Goal: Task Accomplishment & Management: Manage account settings

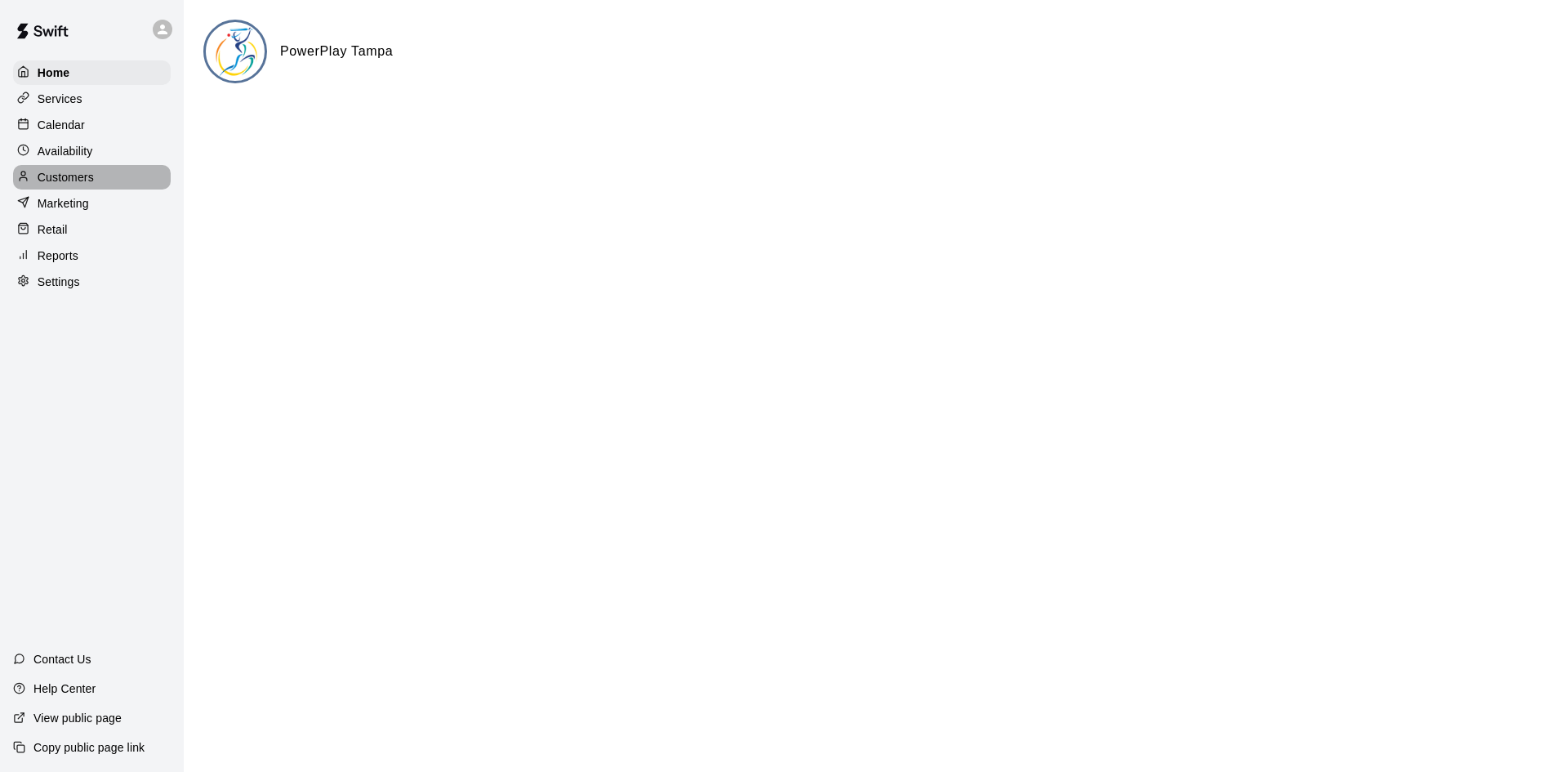
click at [58, 178] on p "Customers" at bounding box center [66, 176] width 57 height 16
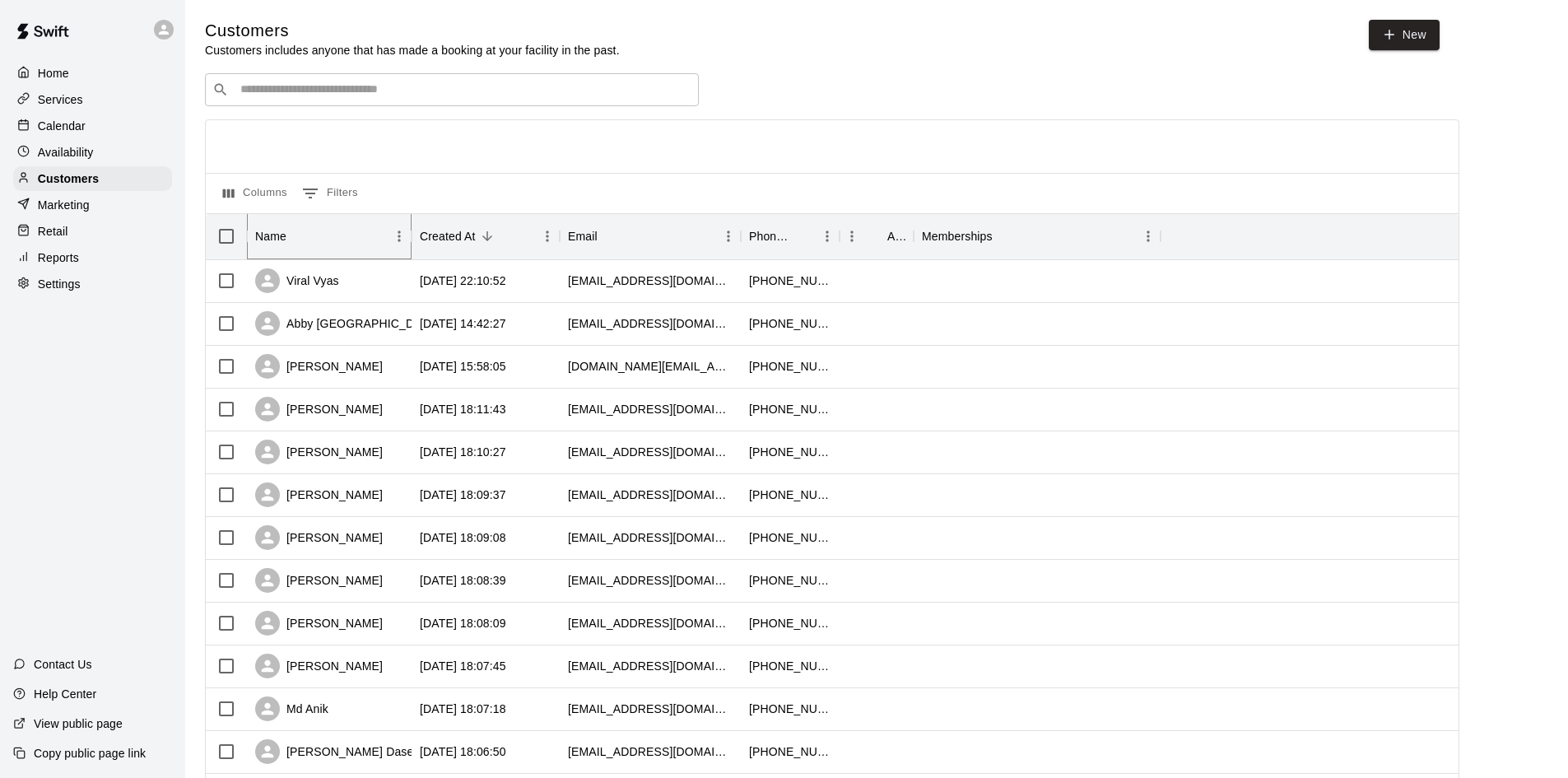
click at [293, 237] on icon "Sort" at bounding box center [298, 237] width 15 height 15
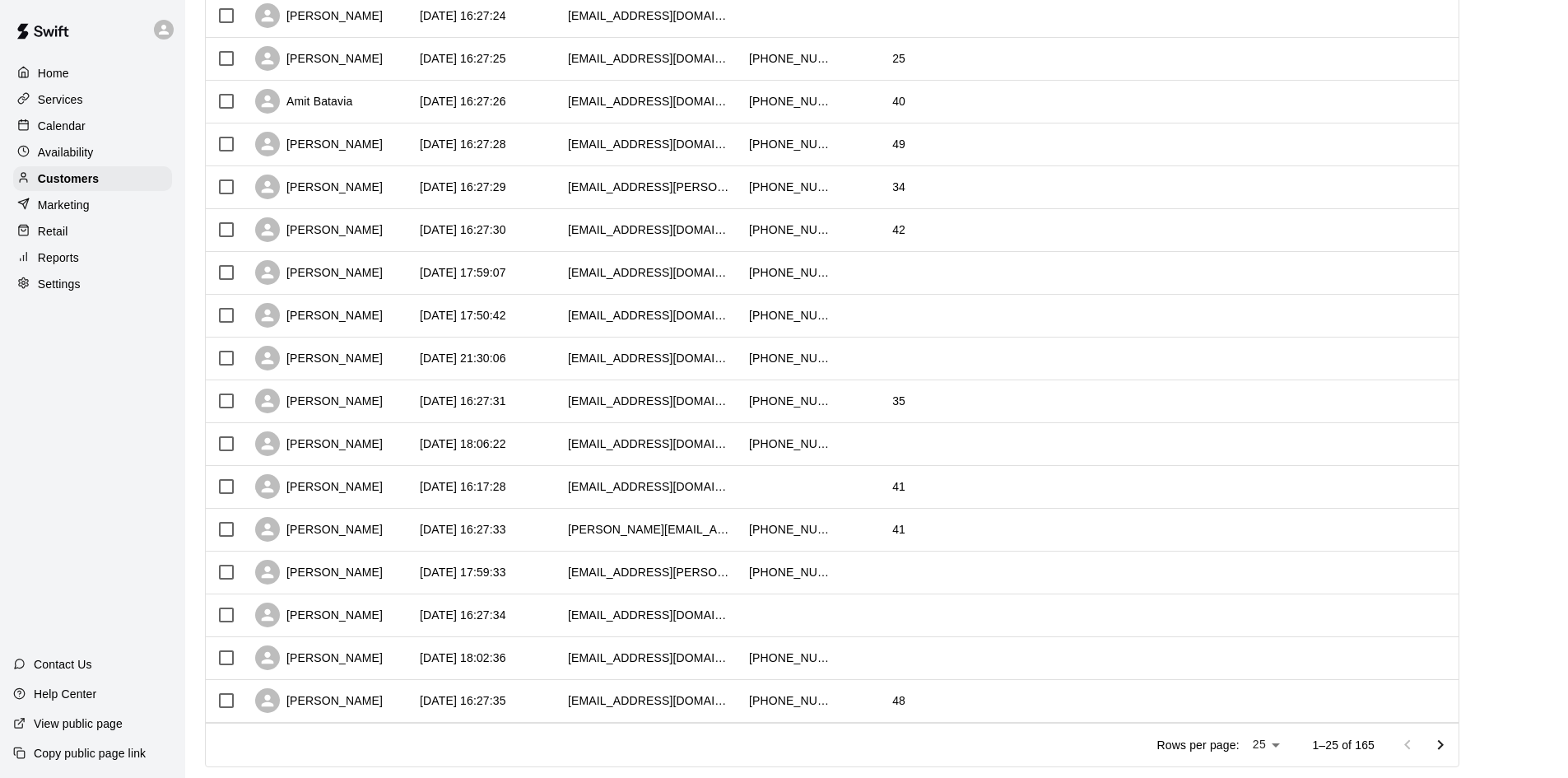
scroll to position [645, 0]
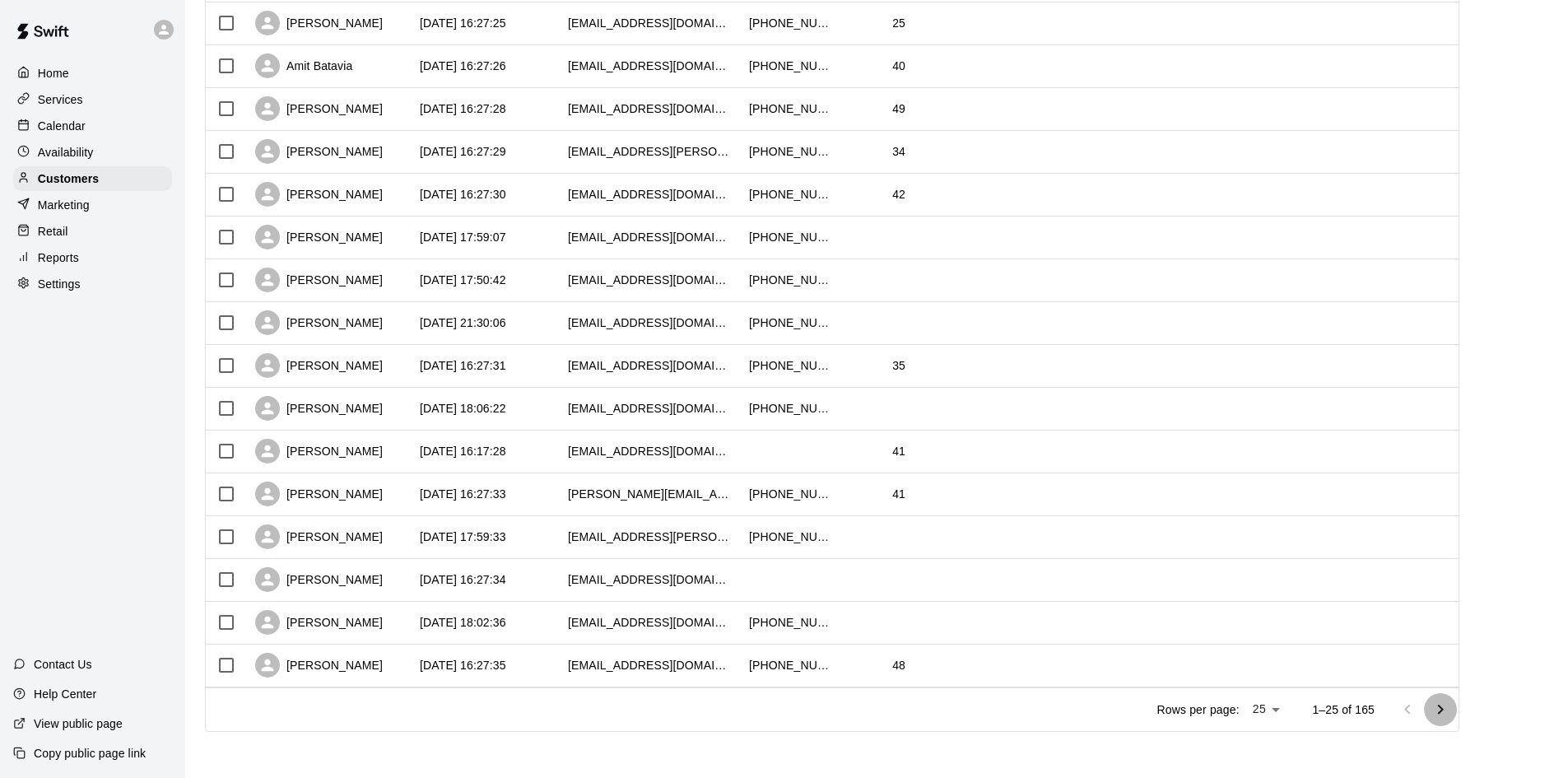
click at [1450, 706] on icon "Go to next page" at bounding box center [1440, 709] width 20 height 20
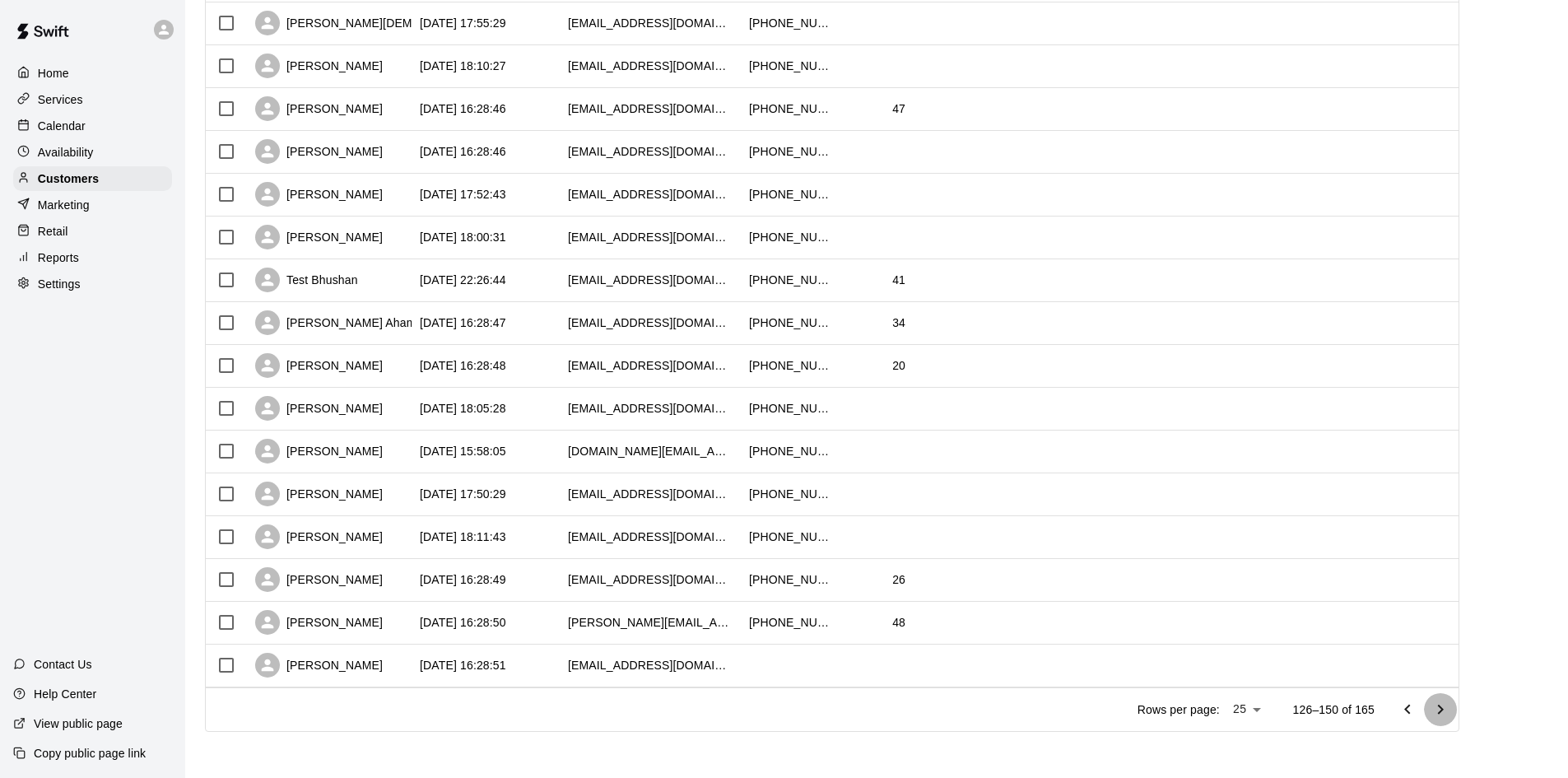
click at [1450, 706] on icon "Go to next page" at bounding box center [1440, 709] width 20 height 20
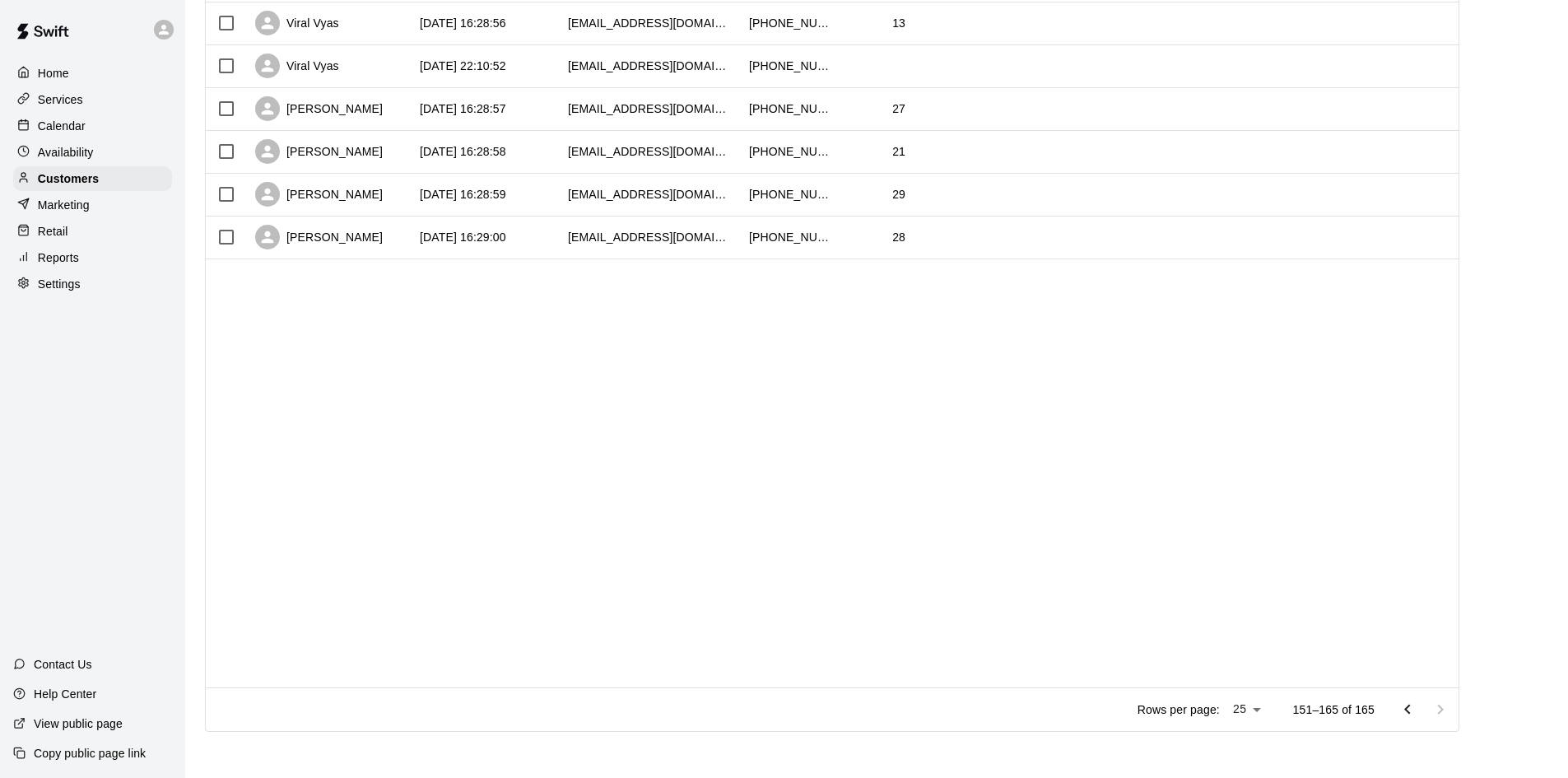
scroll to position [218, 0]
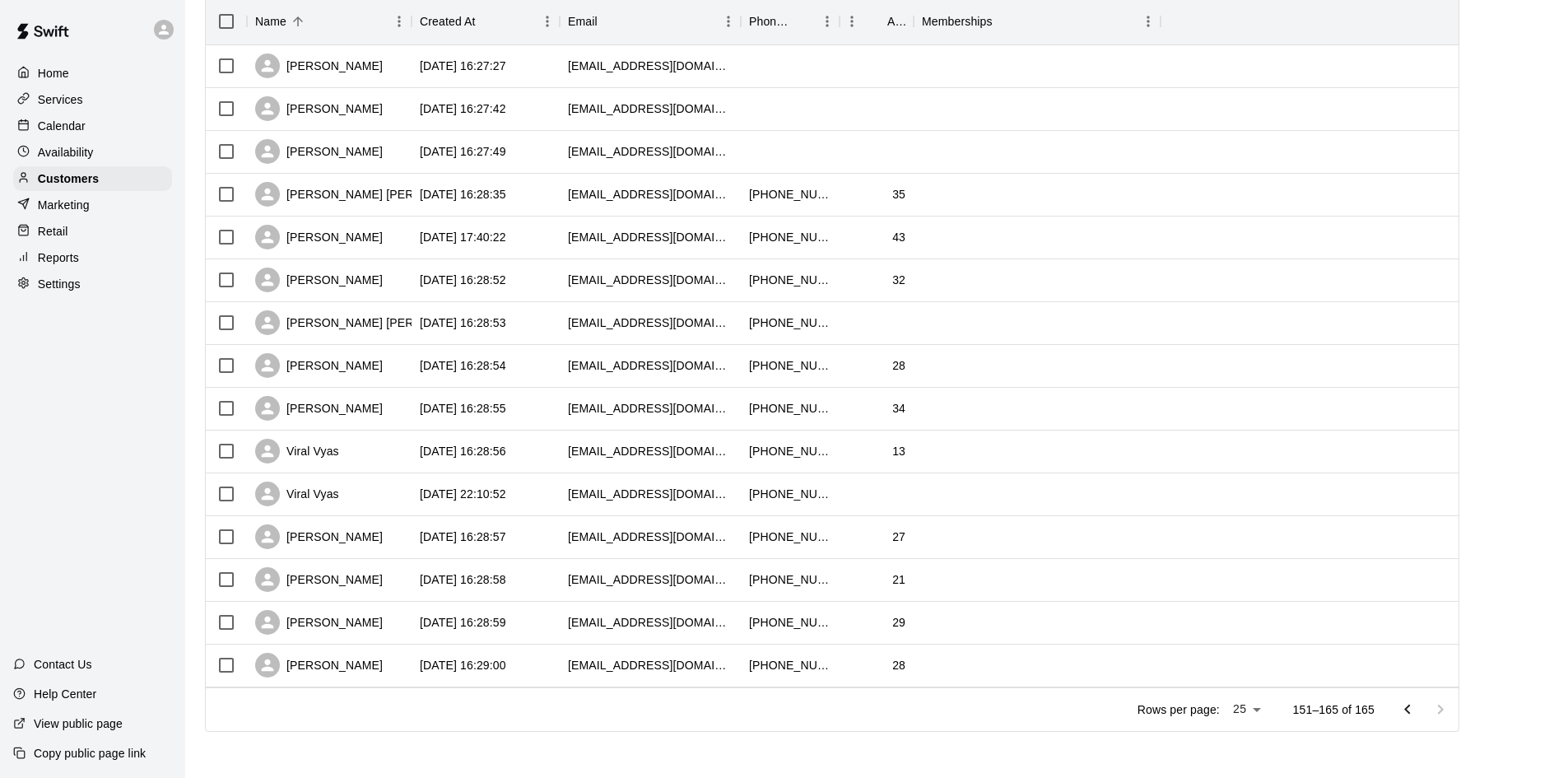
click at [1454, 706] on div at bounding box center [1424, 709] width 66 height 33
click at [352, 619] on div "[PERSON_NAME]" at bounding box center [329, 622] width 164 height 43
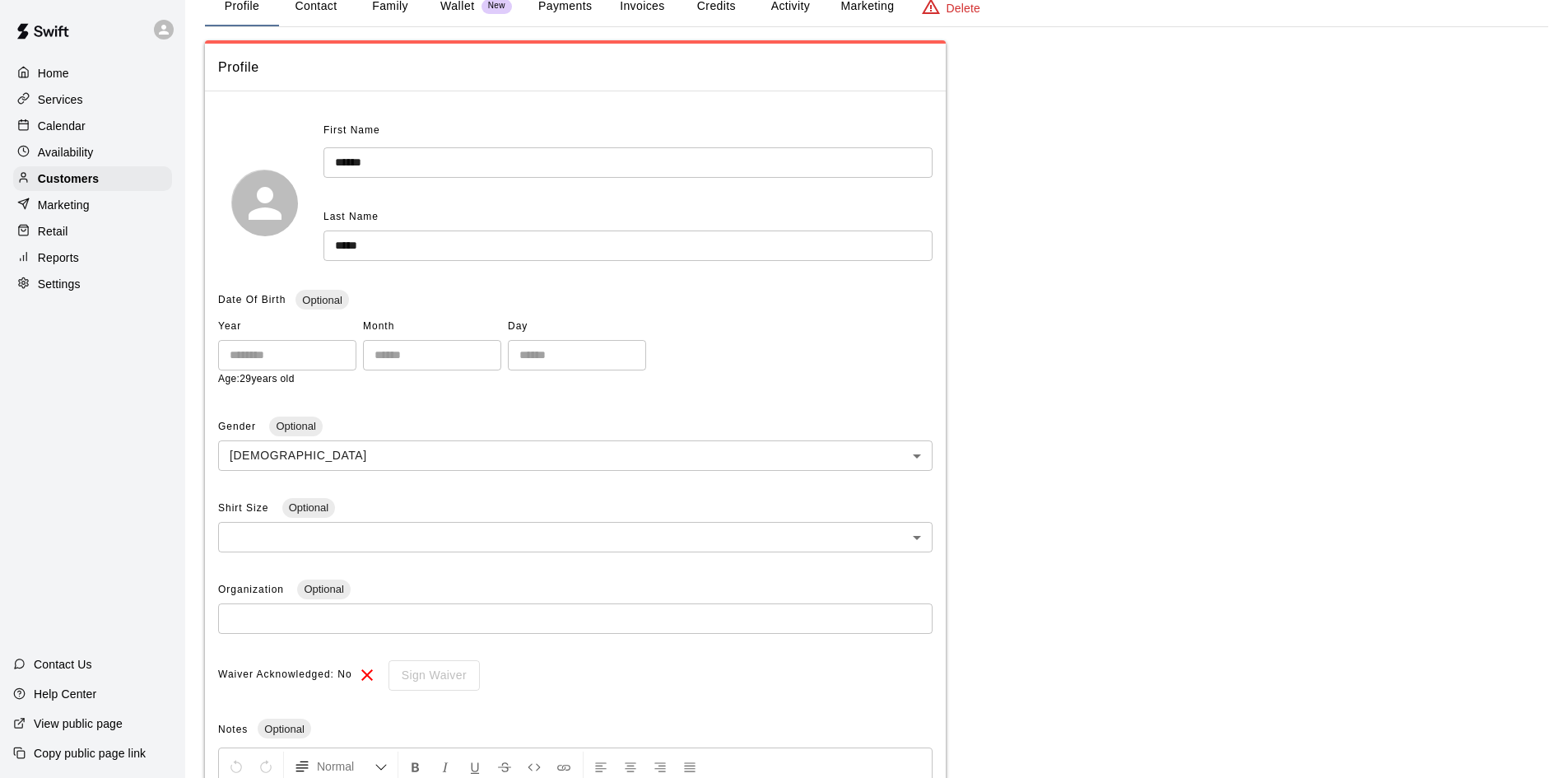
scroll to position [12, 0]
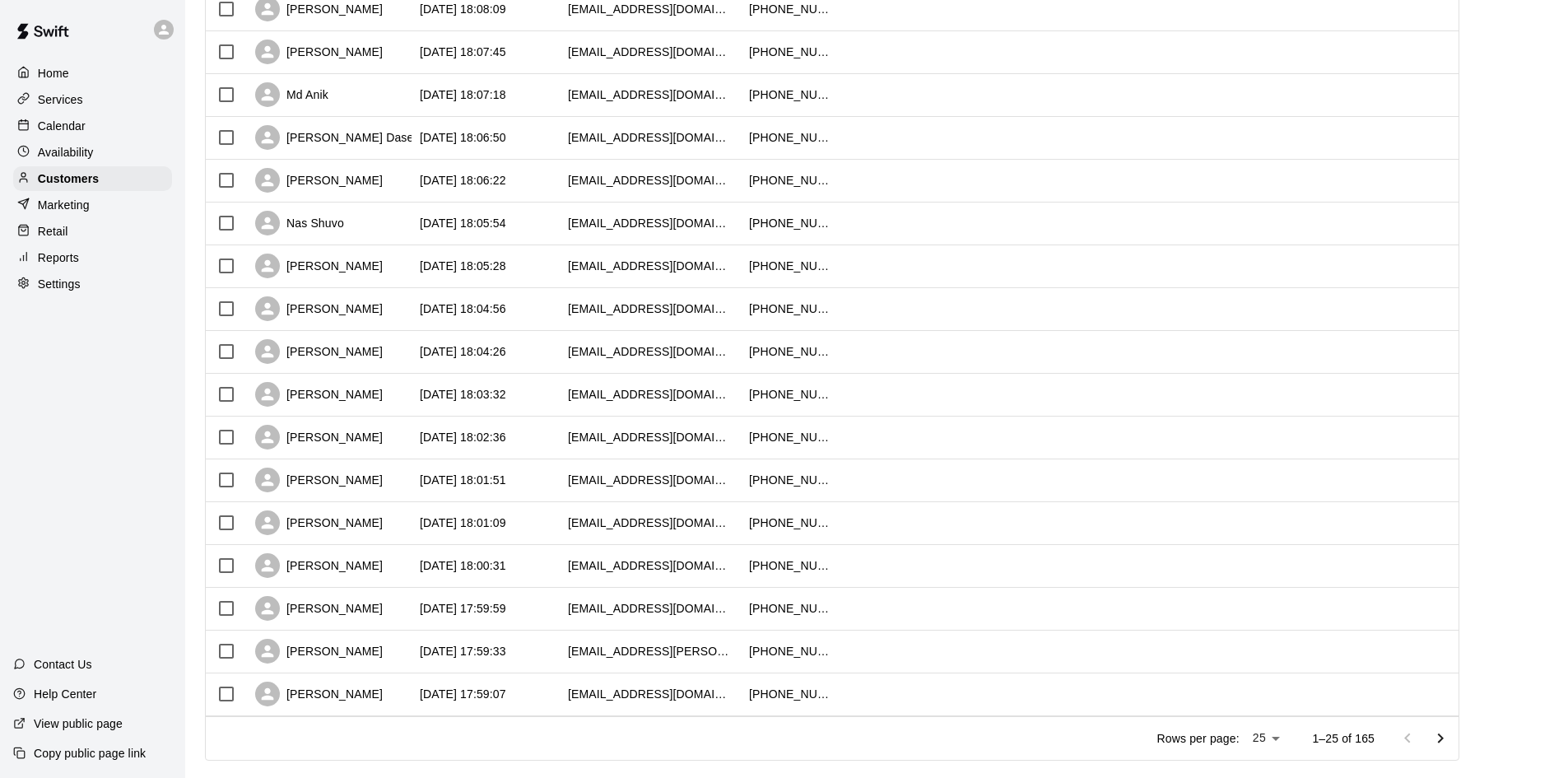
scroll to position [645, 0]
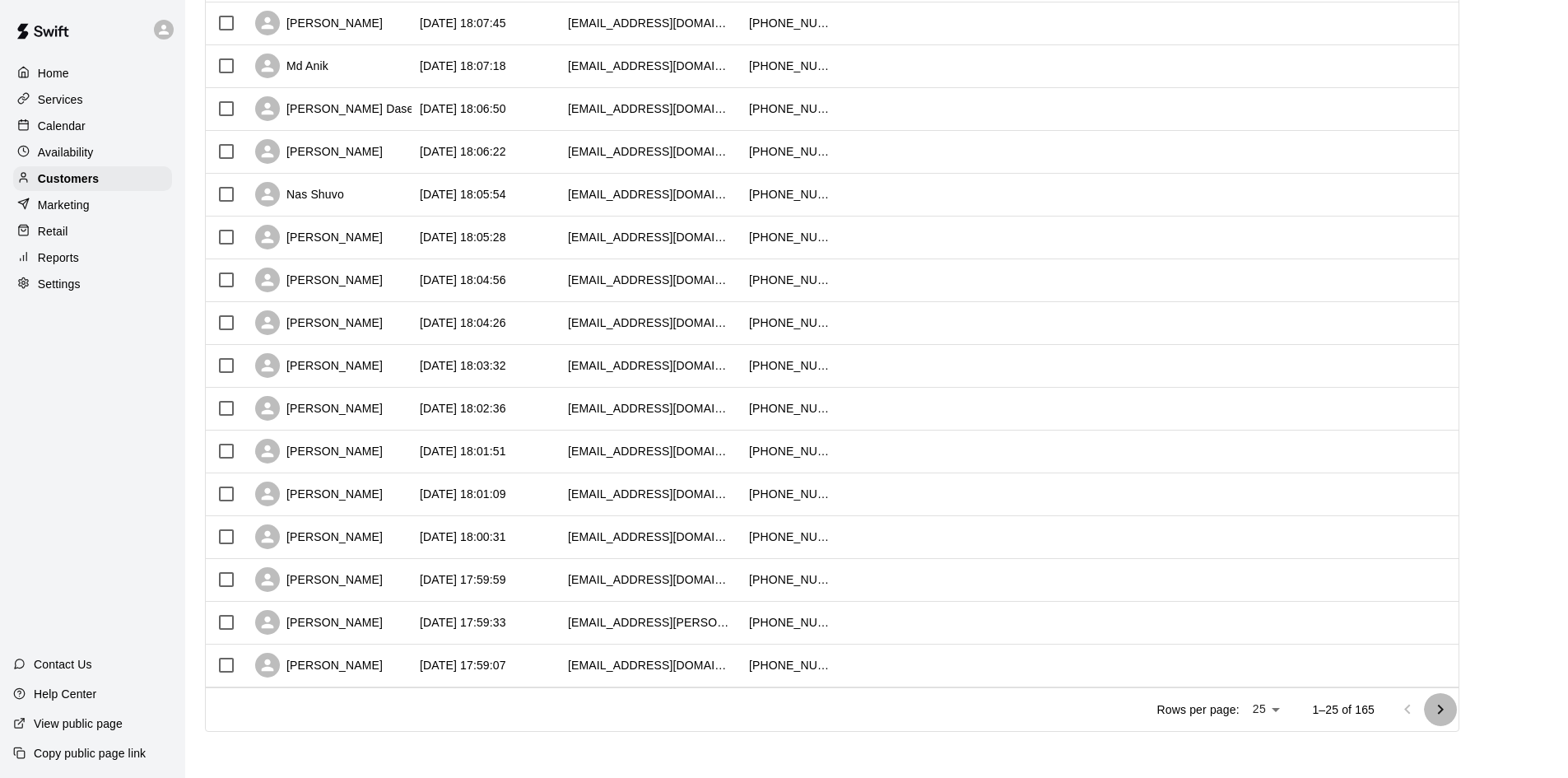
click at [1450, 712] on icon "Go to next page" at bounding box center [1440, 709] width 20 height 20
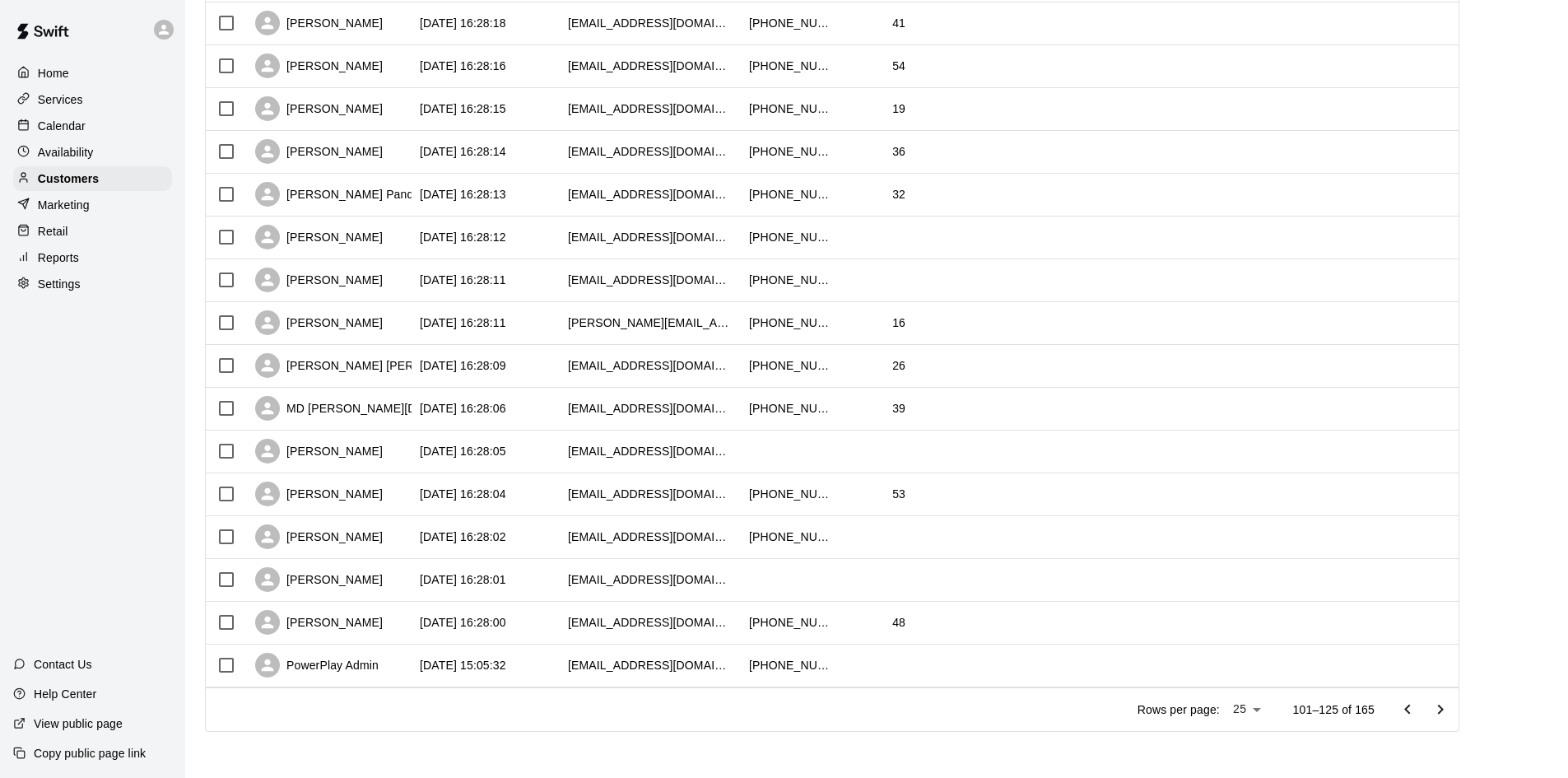
click at [1450, 712] on icon "Go to next page" at bounding box center [1440, 709] width 20 height 20
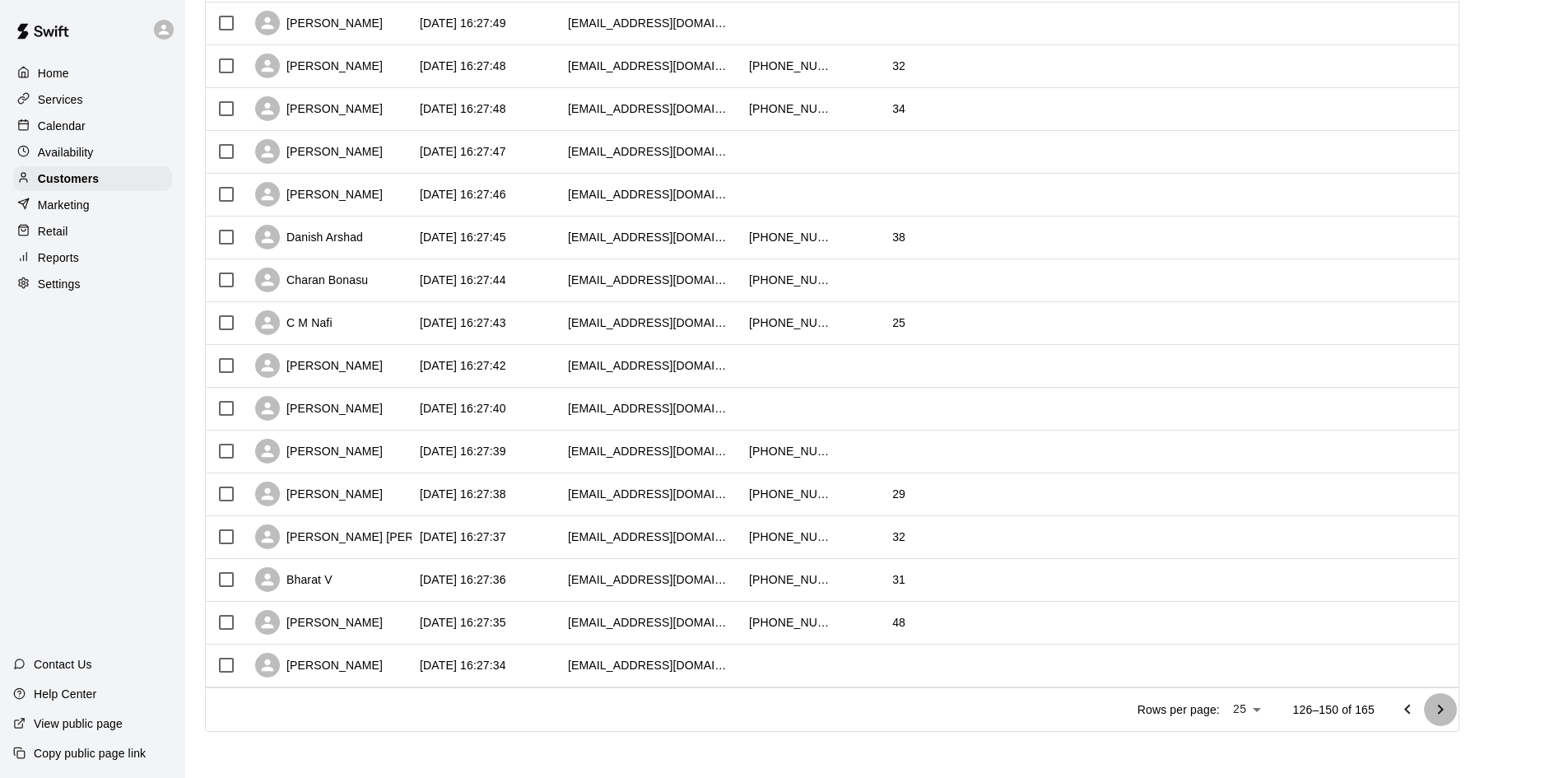
click at [1450, 712] on icon "Go to next page" at bounding box center [1440, 709] width 20 height 20
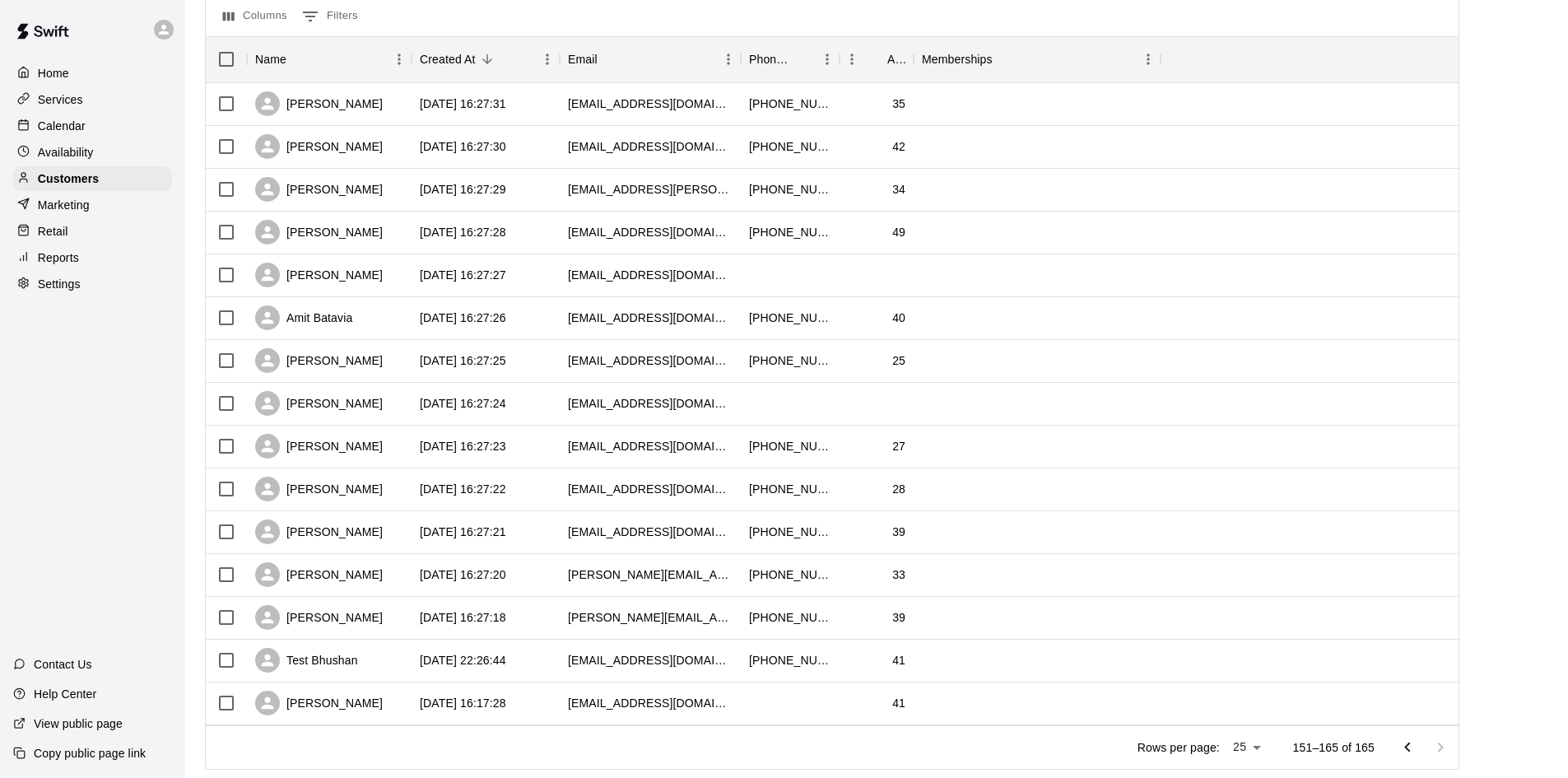
scroll to position [218, 0]
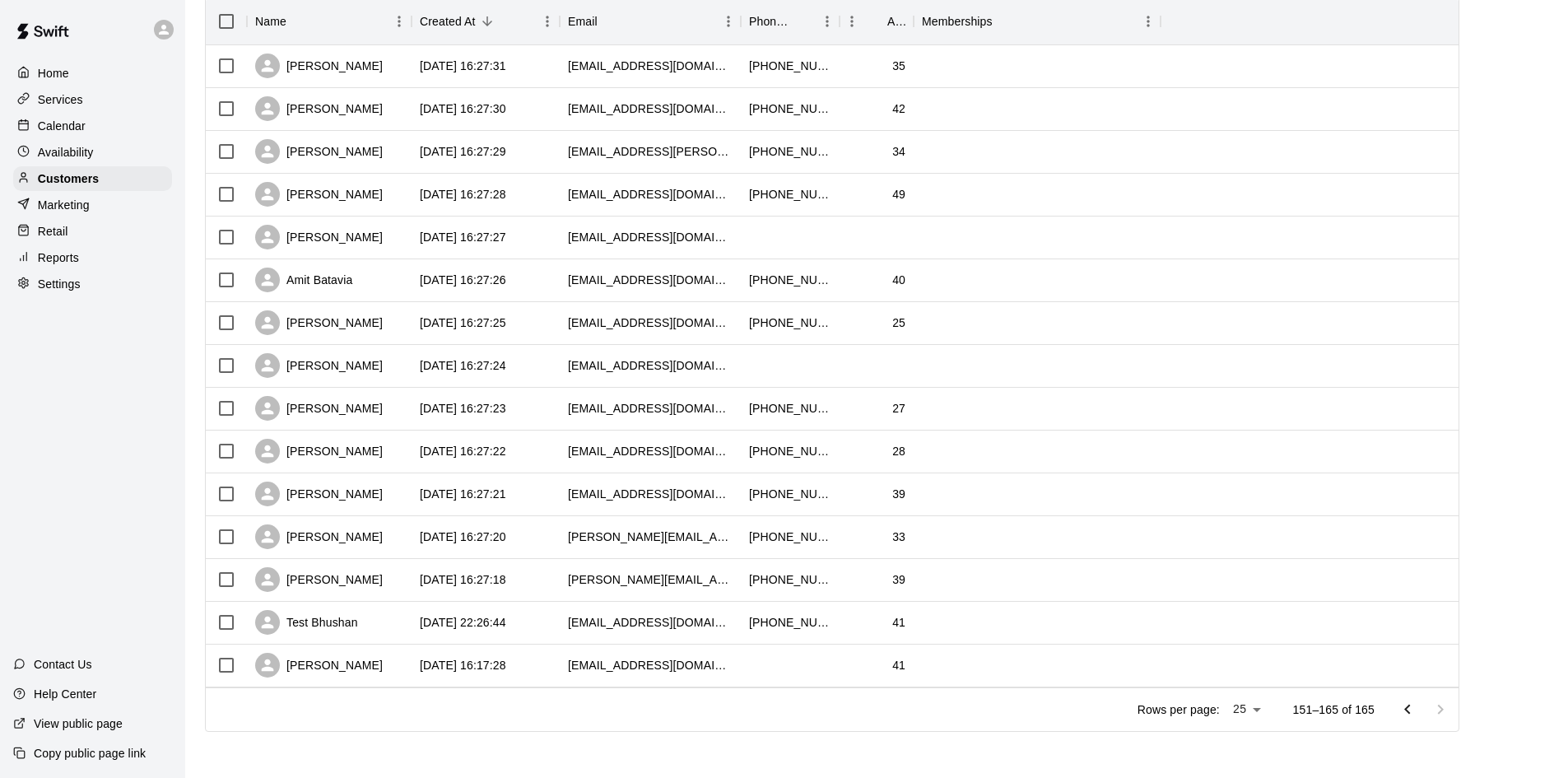
click at [1411, 712] on icon "Go to previous page" at bounding box center [1407, 709] width 20 height 20
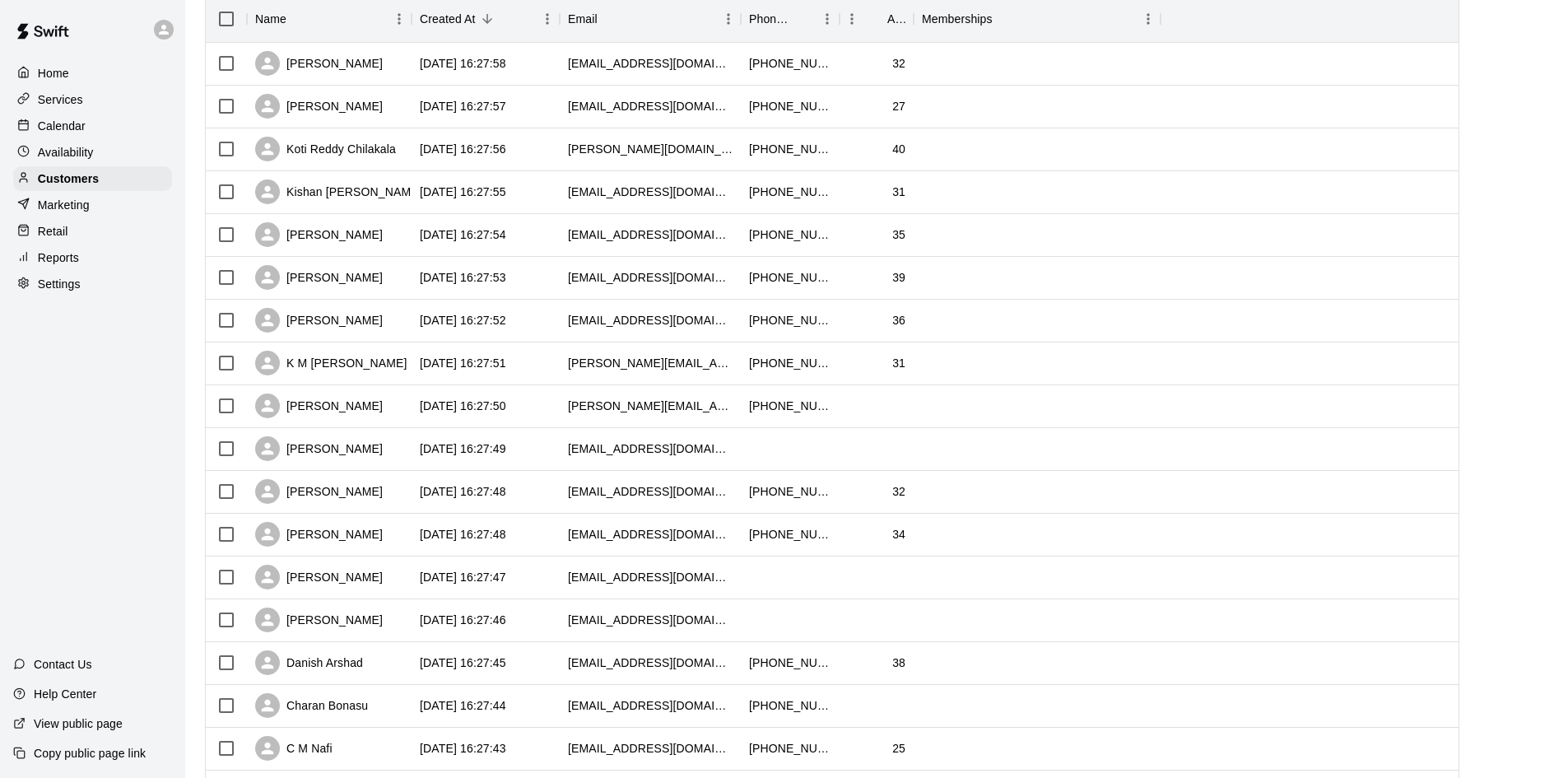
click at [1411, 712] on div at bounding box center [1314, 706] width 308 height 43
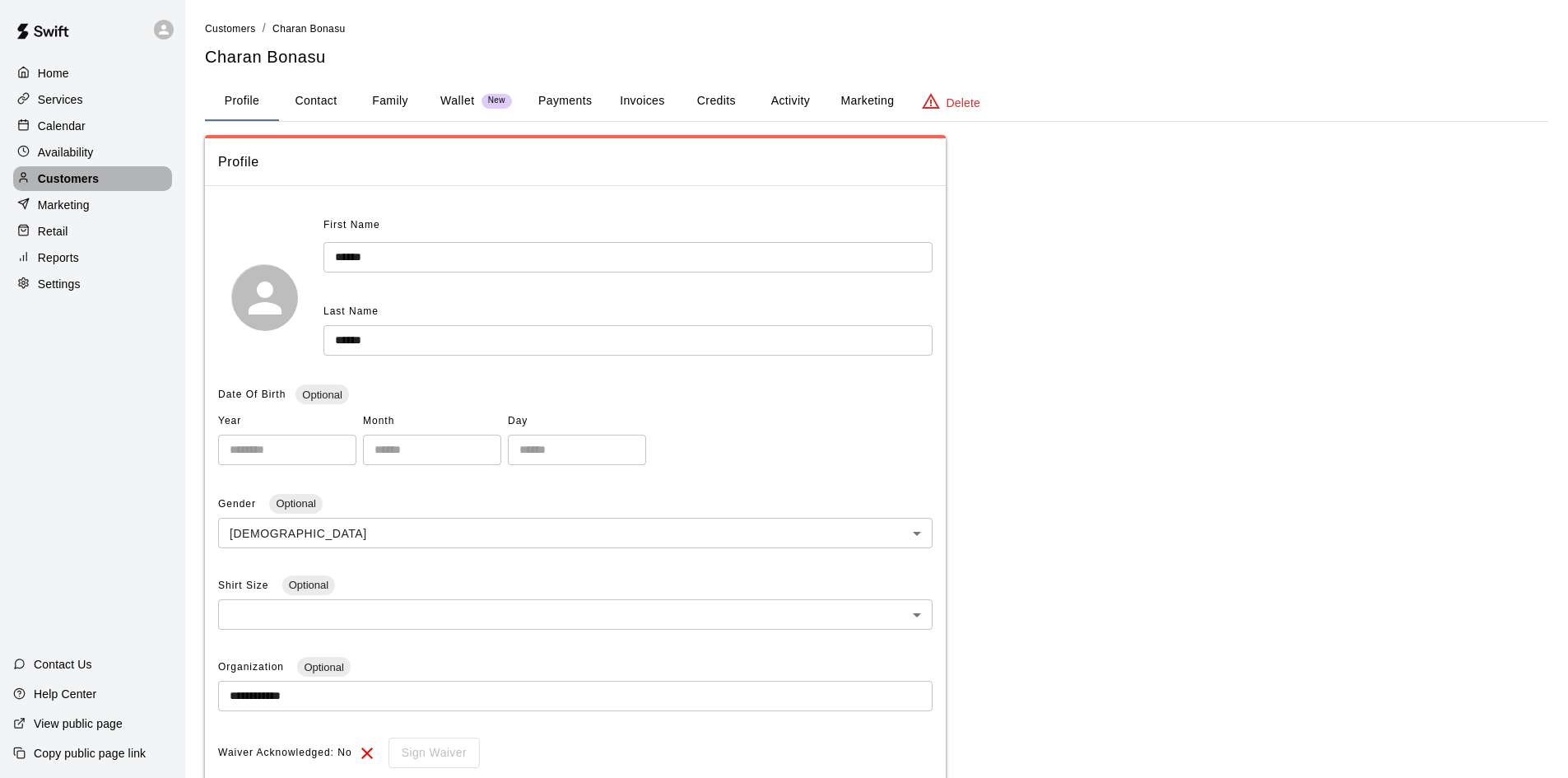
click at [74, 175] on p "Customers" at bounding box center [68, 178] width 61 height 16
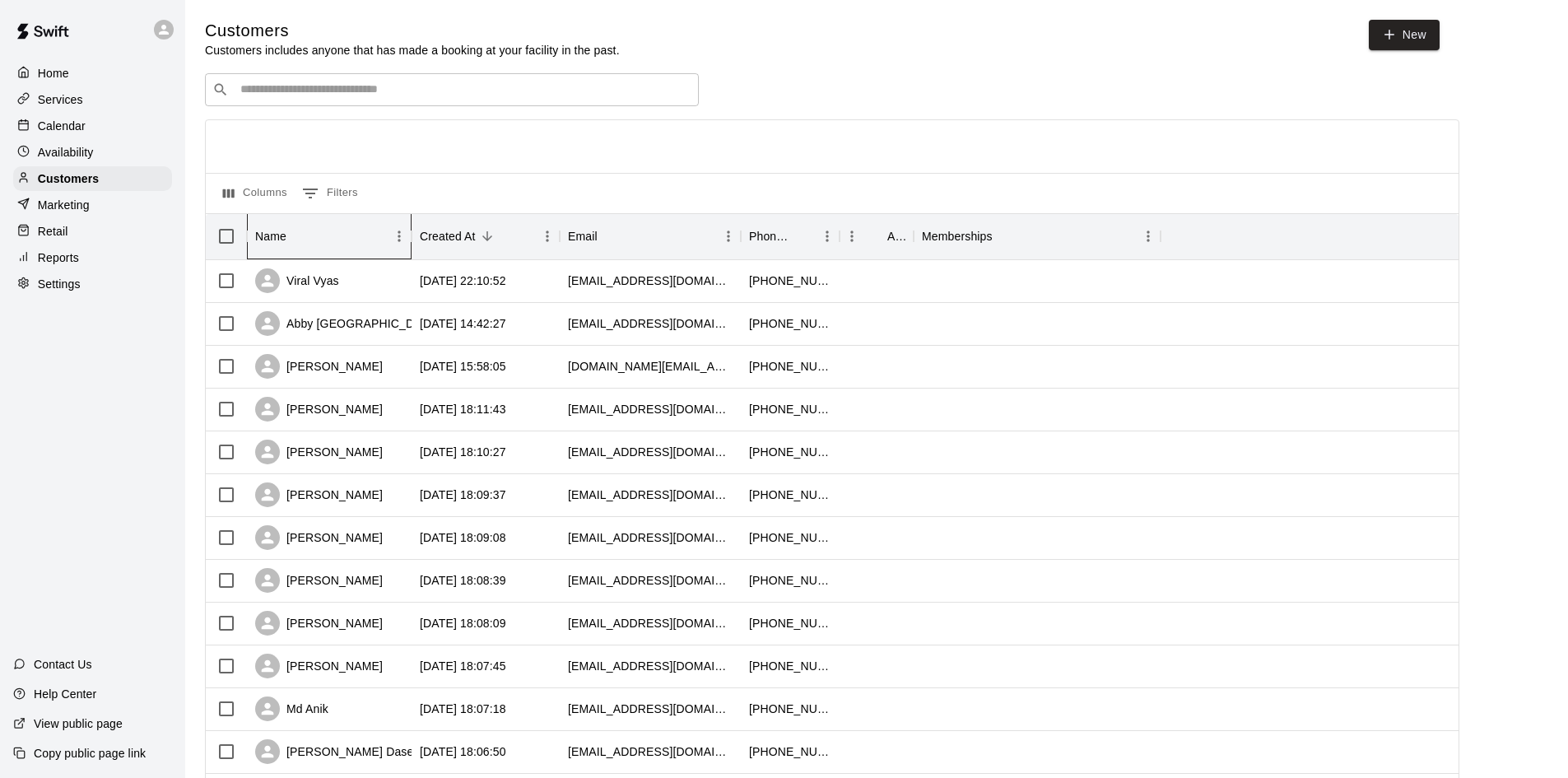
click at [279, 230] on div "Name" at bounding box center [271, 236] width 31 height 47
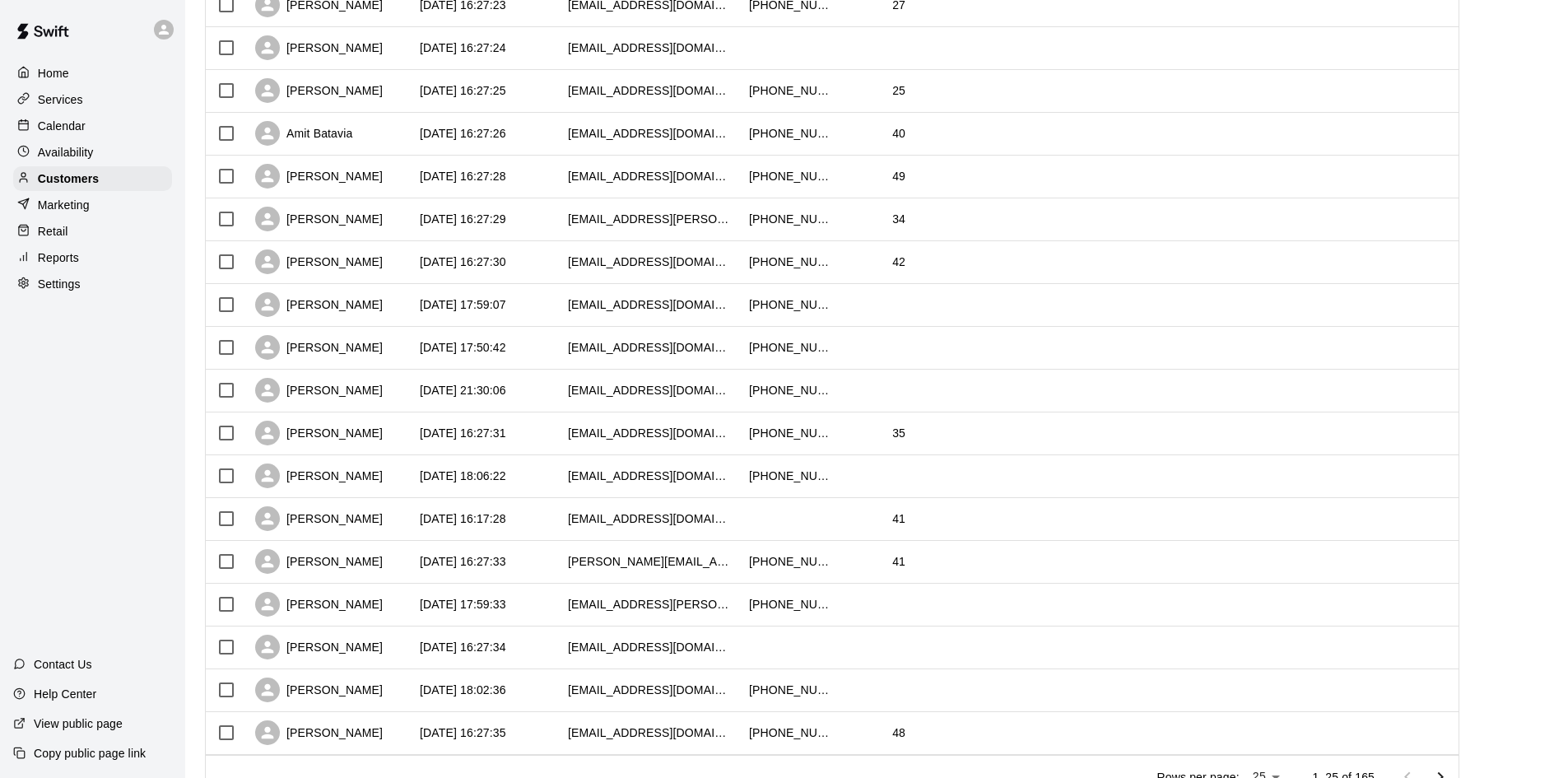
scroll to position [645, 0]
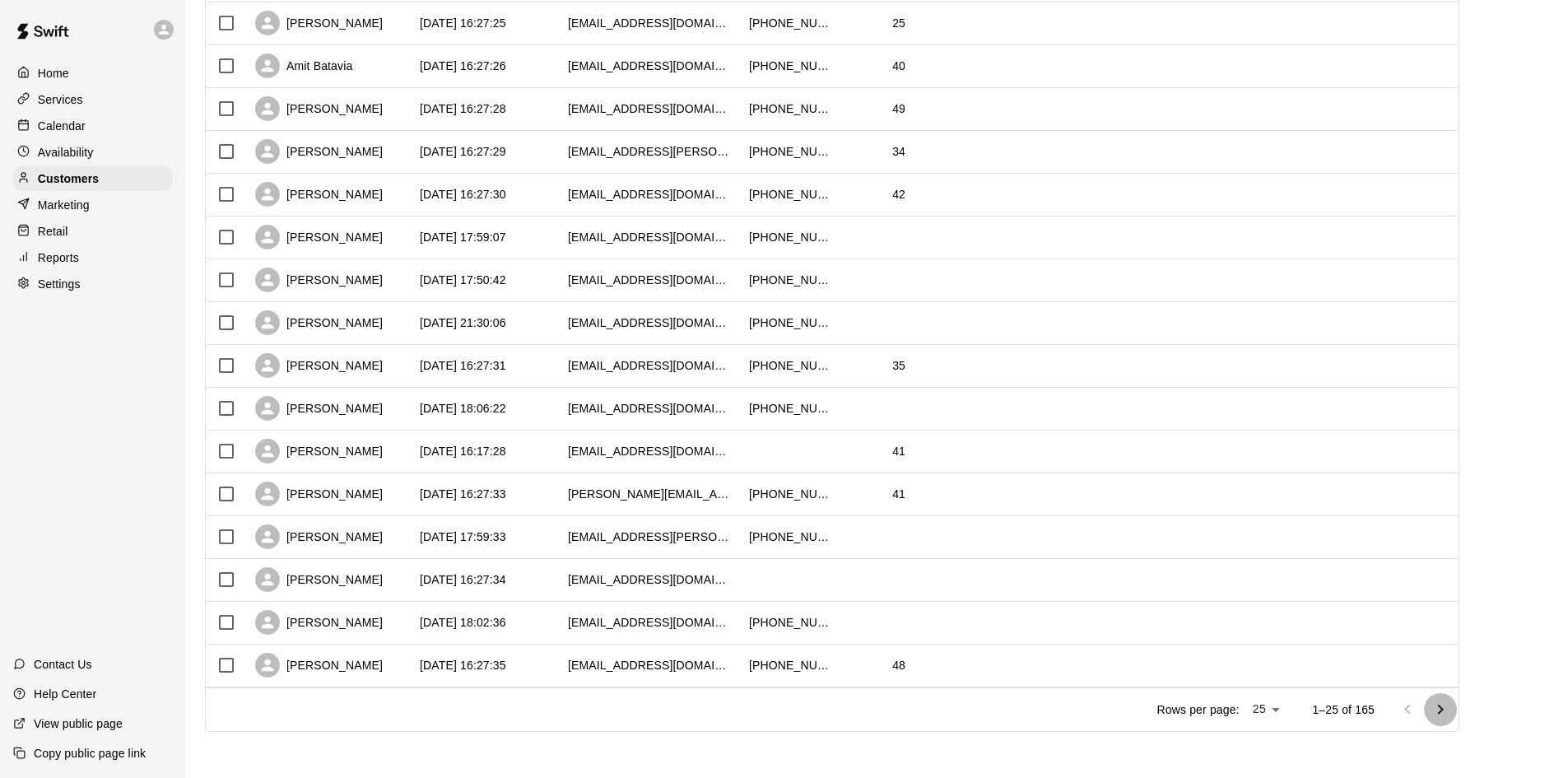
click at [1449, 714] on icon "Go to next page" at bounding box center [1440, 709] width 20 height 20
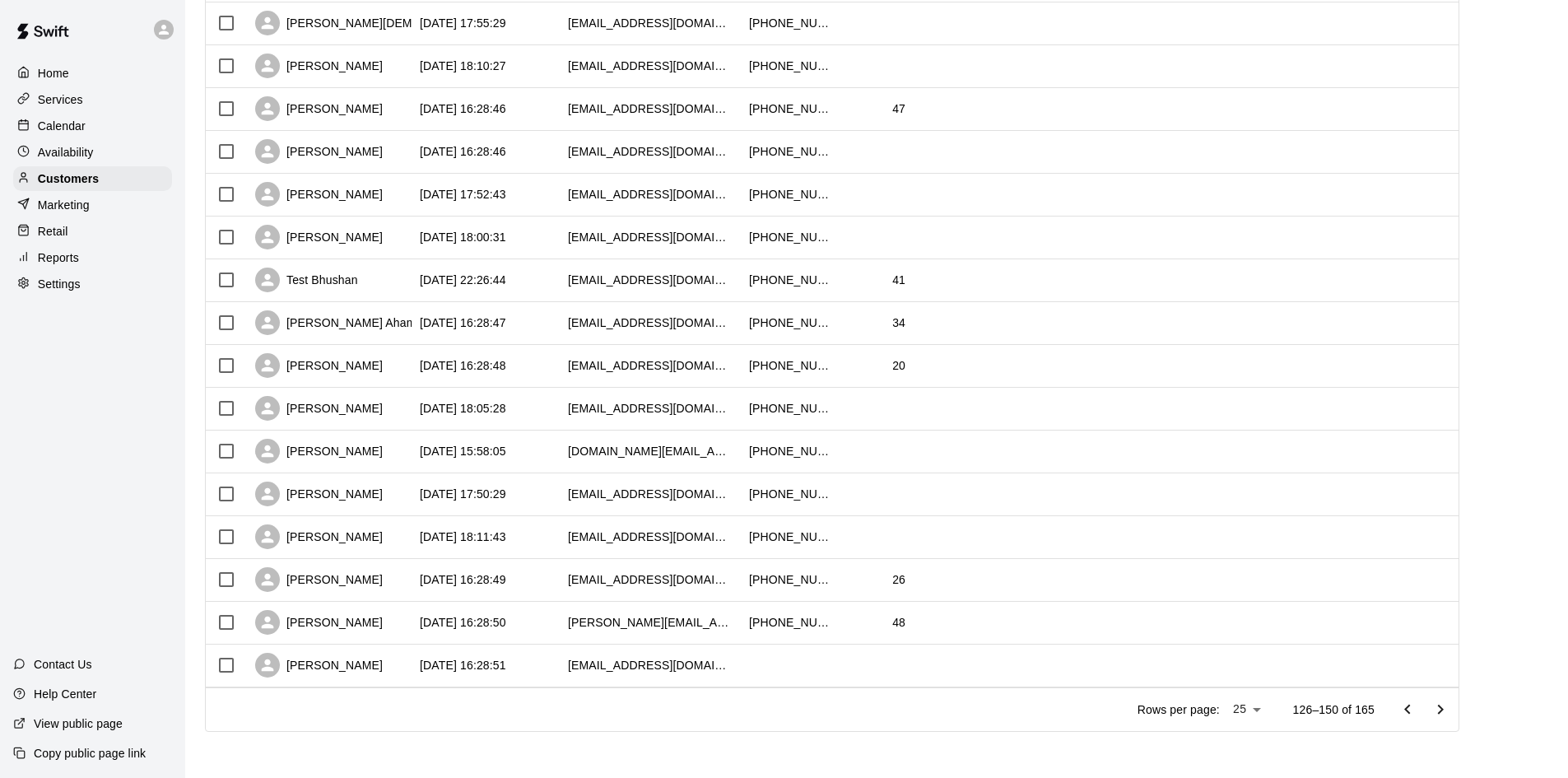
click at [1449, 714] on icon "Go to next page" at bounding box center [1440, 709] width 20 height 20
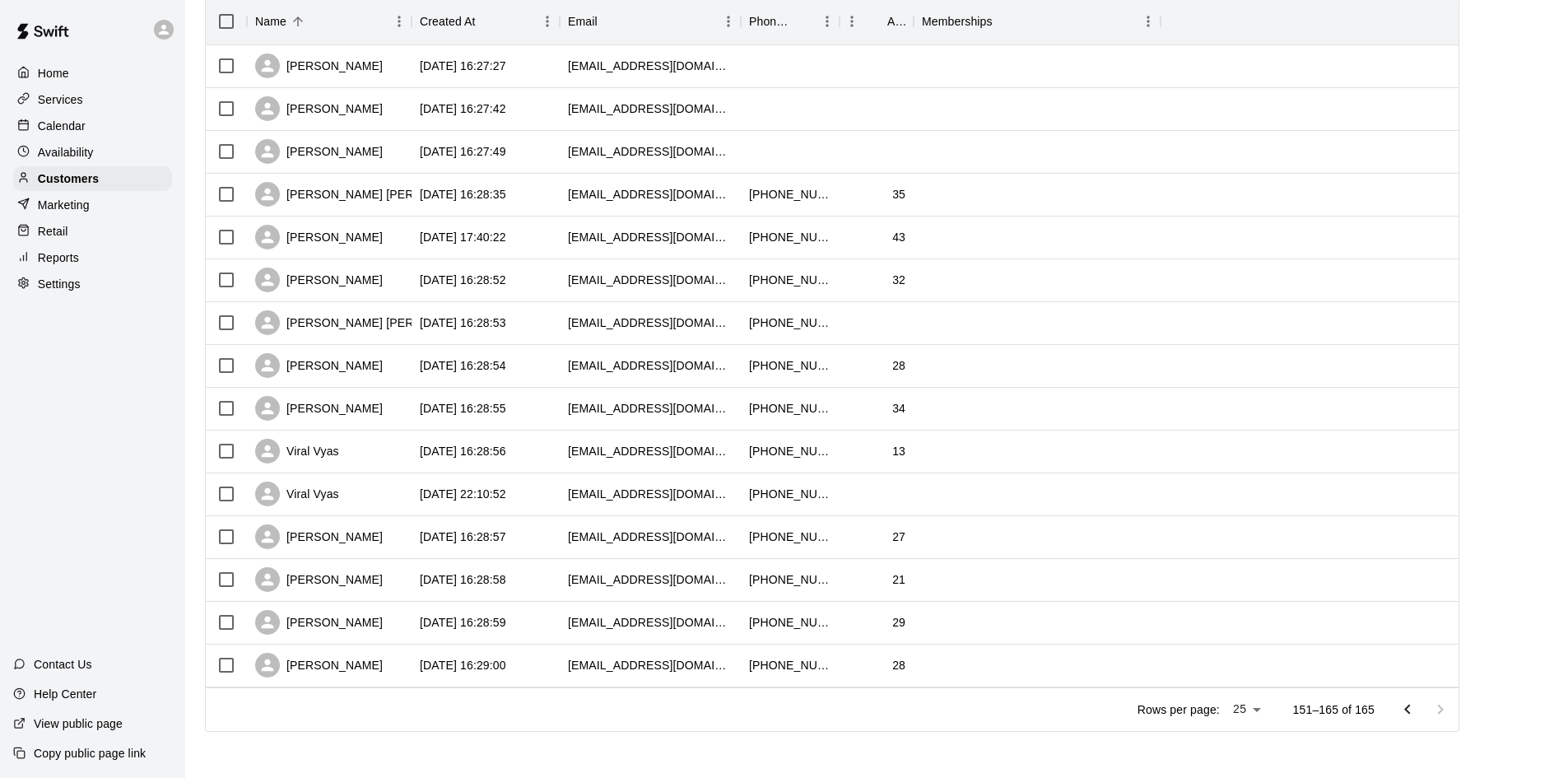
scroll to position [218, 0]
click at [370, 539] on div "[PERSON_NAME]" at bounding box center [329, 537] width 164 height 43
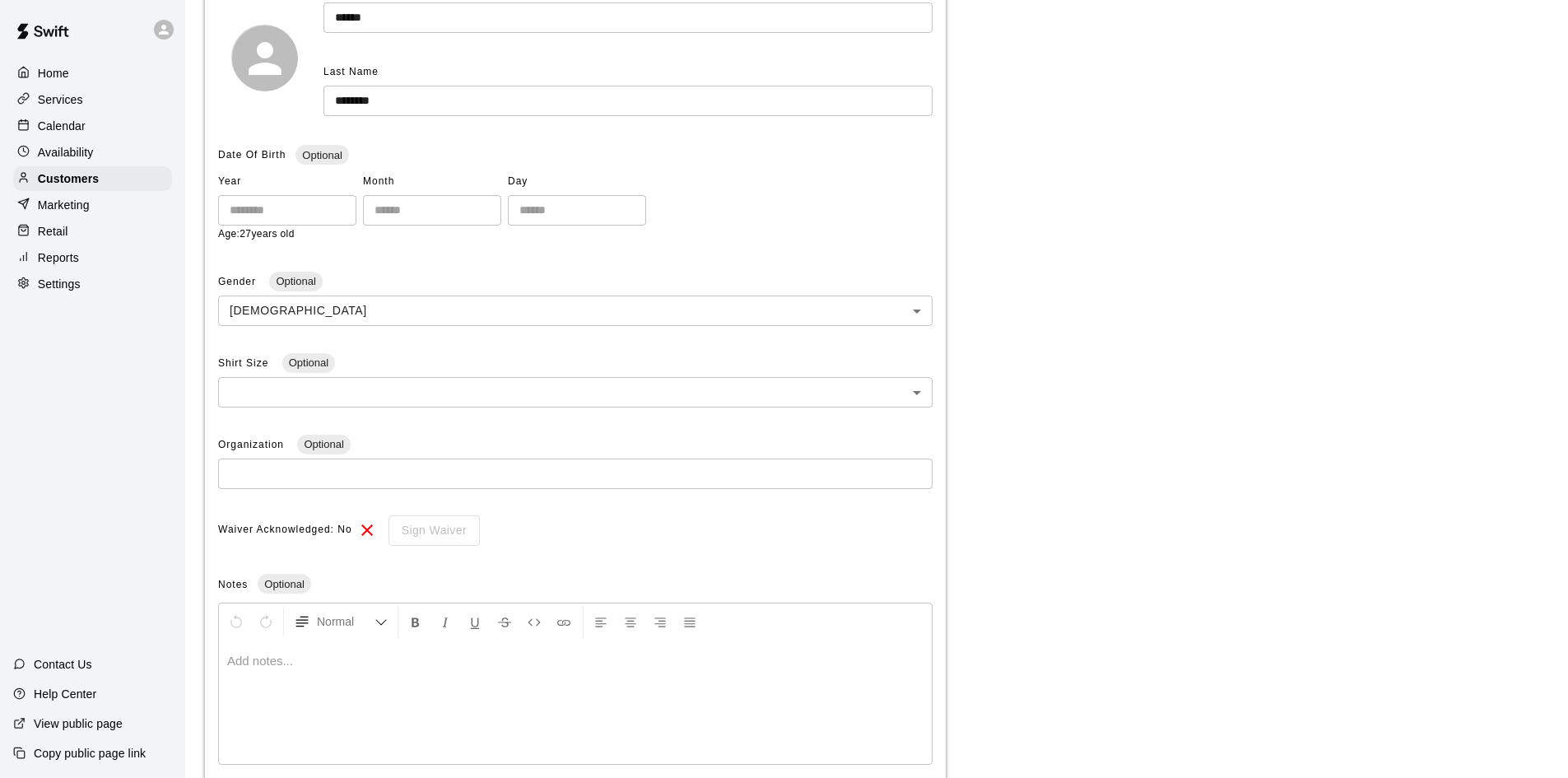
scroll to position [341, 0]
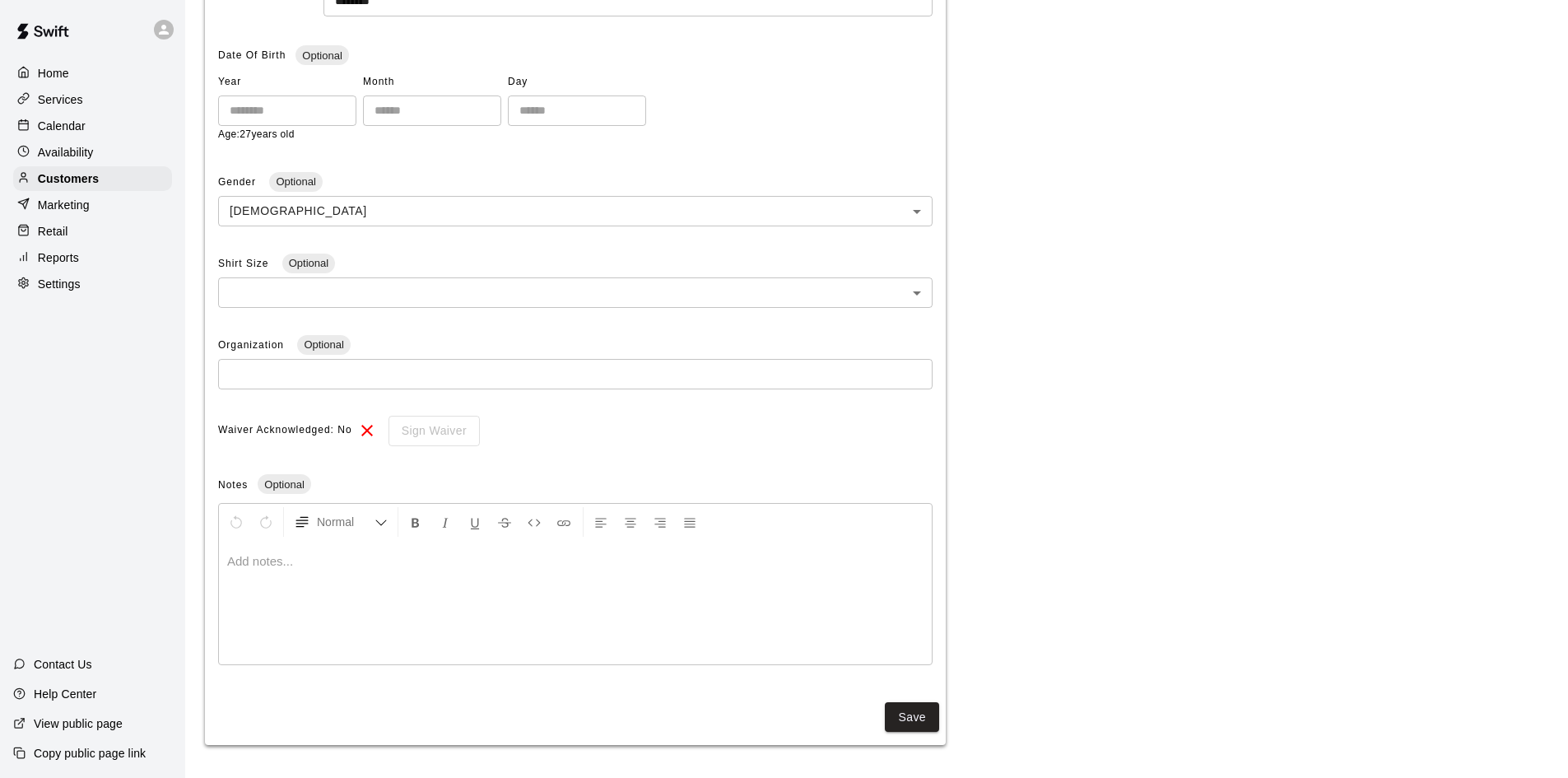
click at [391, 575] on div at bounding box center [575, 602] width 713 height 123
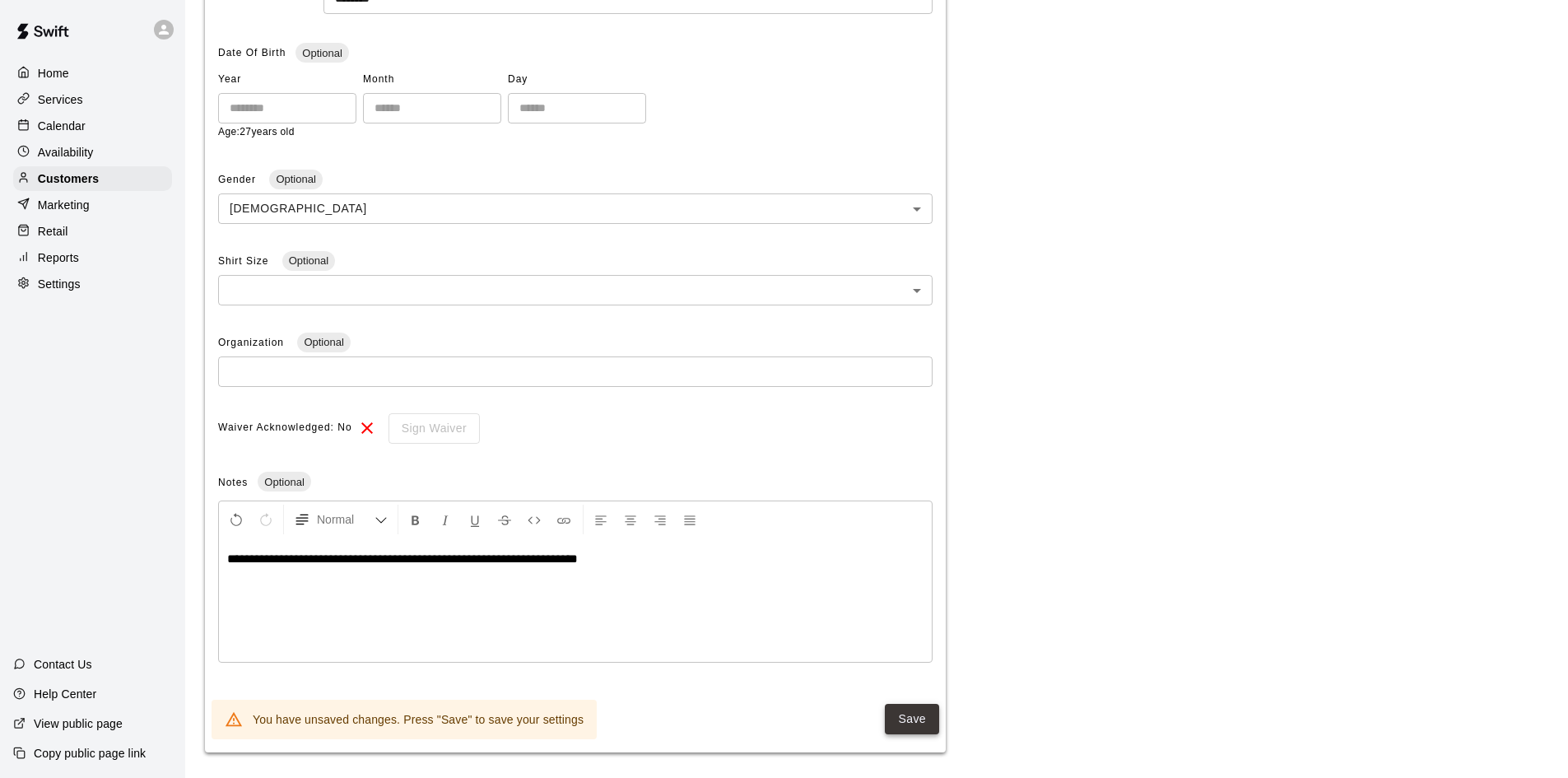
click at [896, 719] on button "Save" at bounding box center [911, 719] width 54 height 30
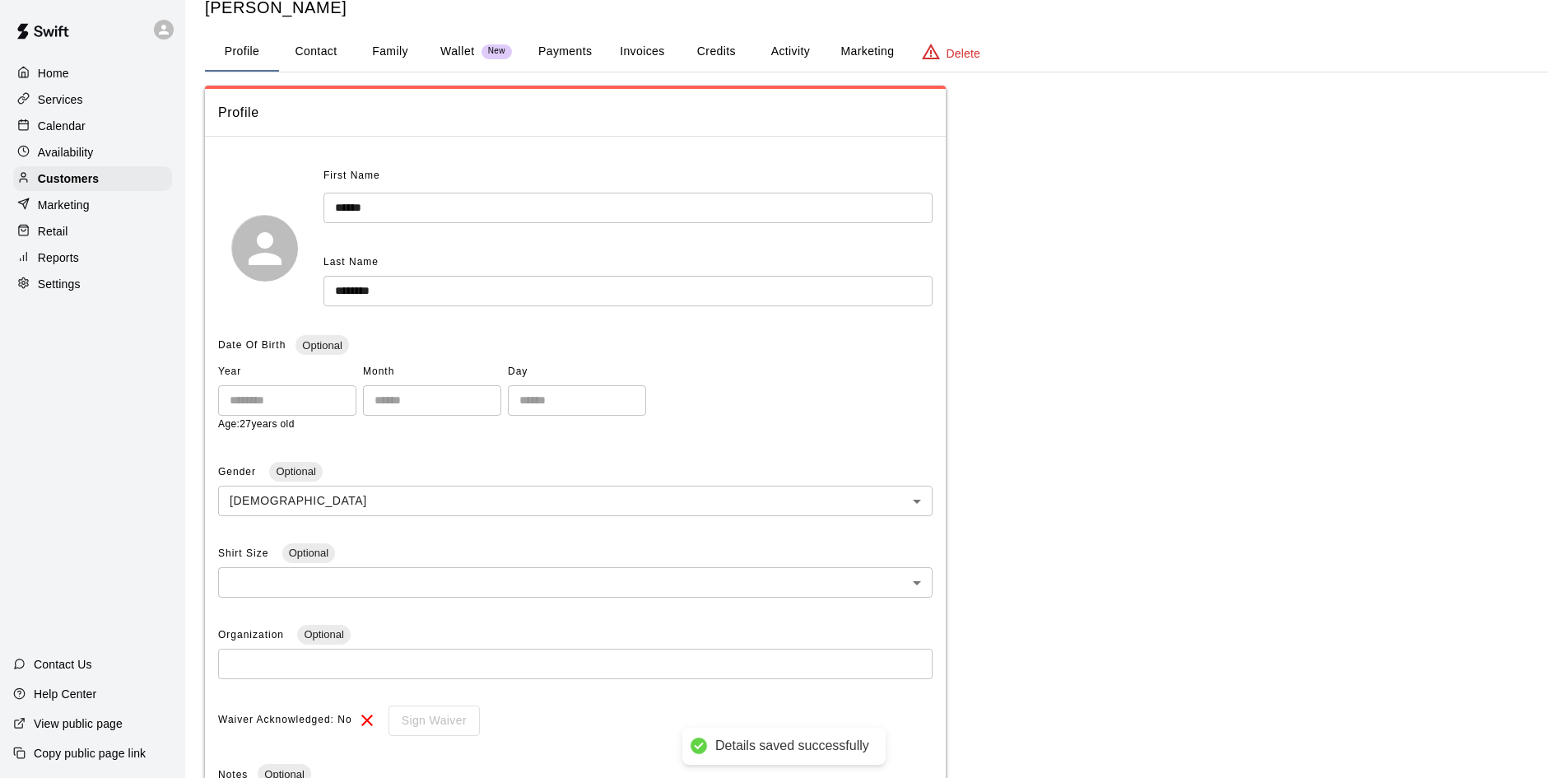
scroll to position [12, 0]
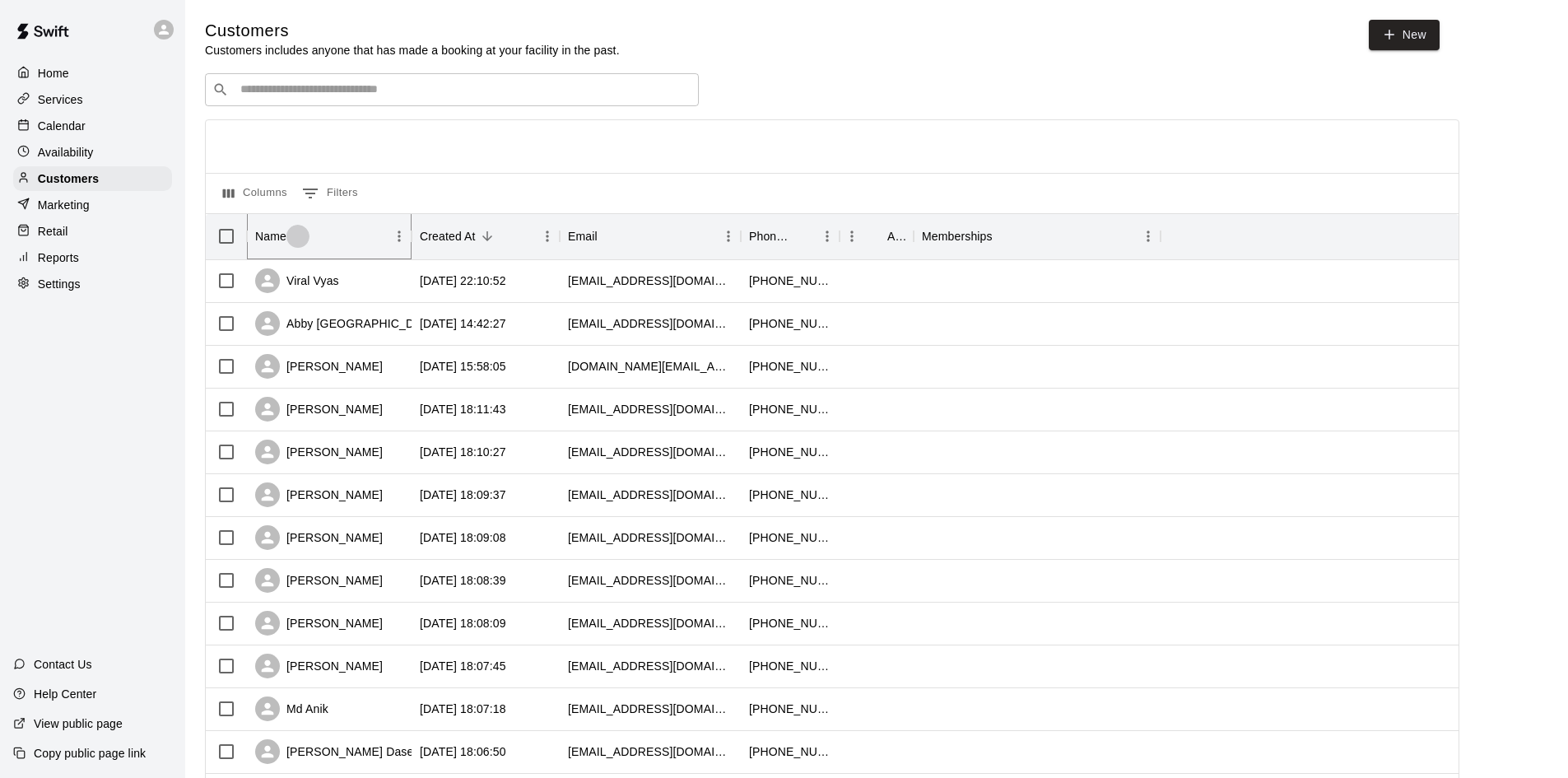
click at [303, 241] on icon "Sort" at bounding box center [298, 237] width 15 height 15
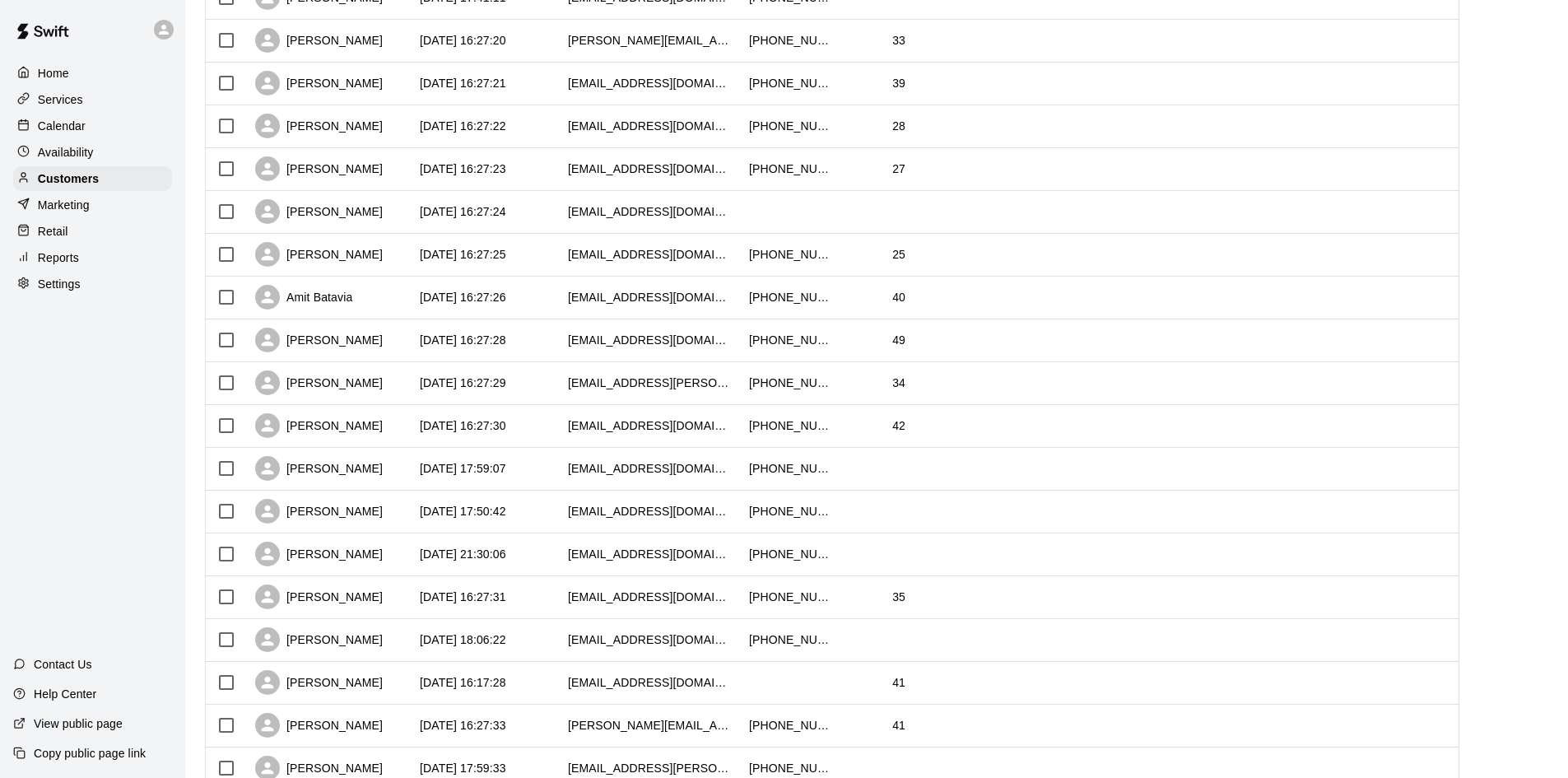
scroll to position [645, 0]
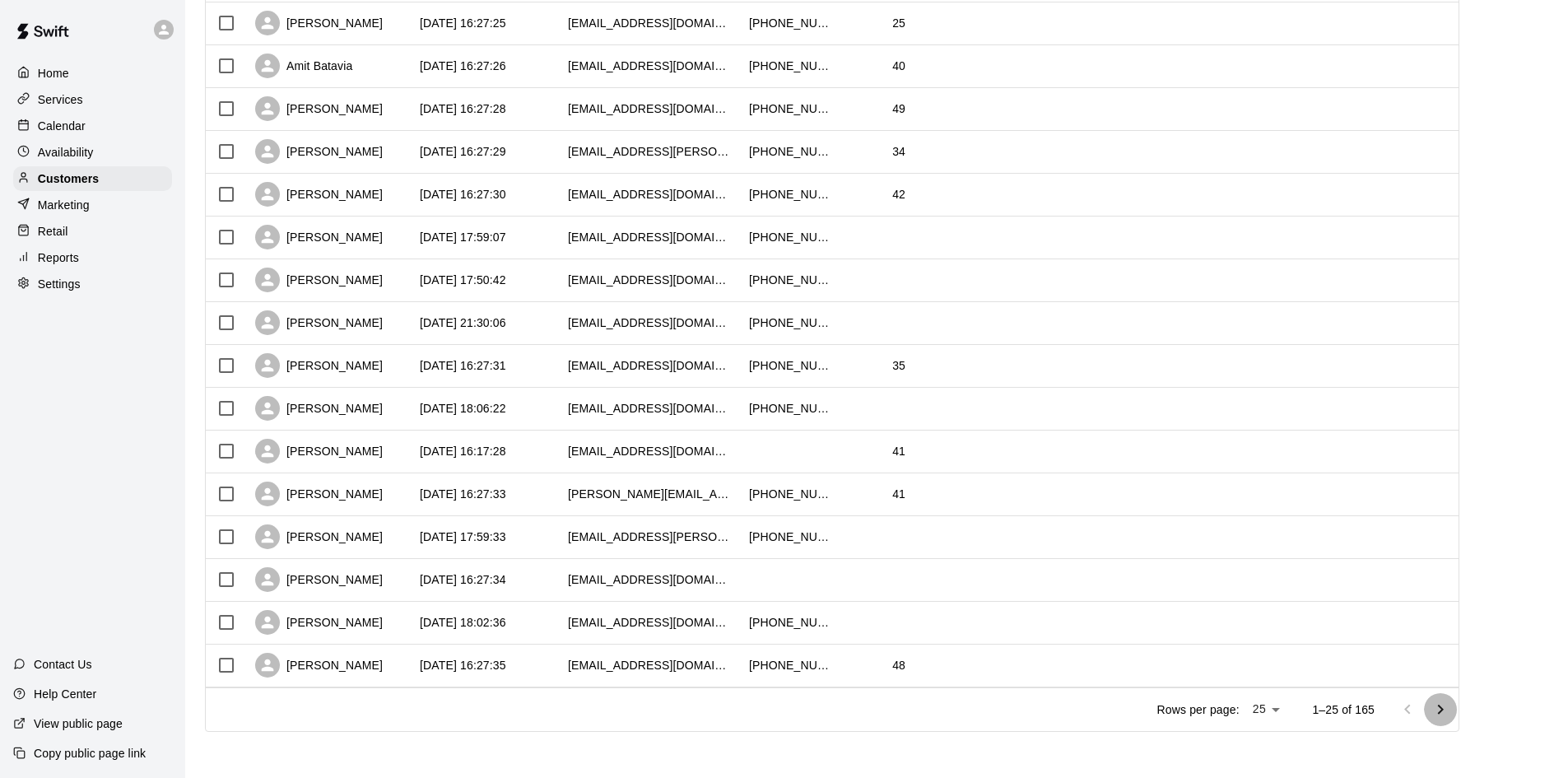
click at [1442, 710] on icon "Go to next page" at bounding box center [1440, 709] width 20 height 20
click at [1447, 712] on icon "Go to next page" at bounding box center [1440, 709] width 20 height 20
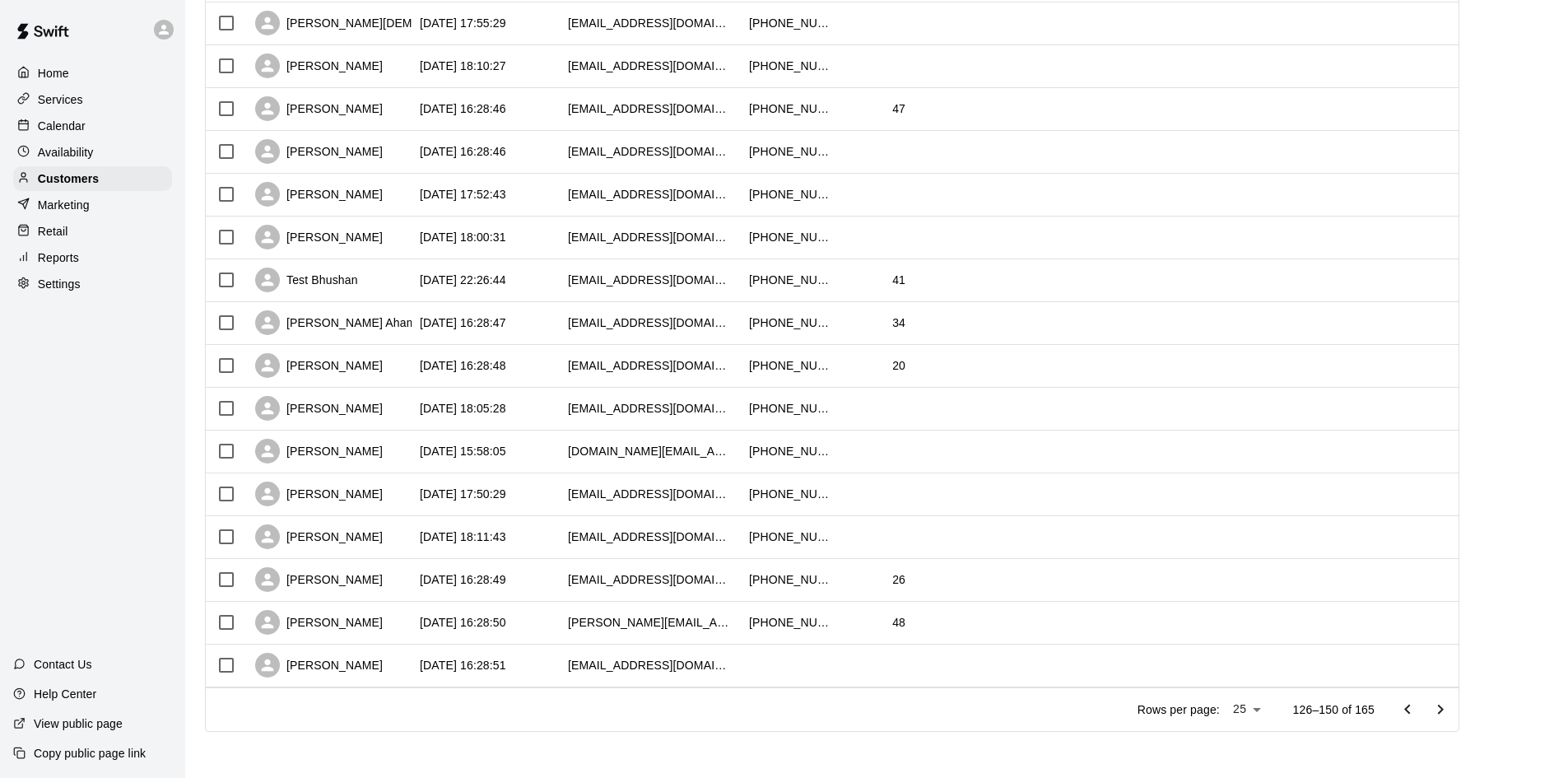
click at [1447, 712] on icon "Go to next page" at bounding box center [1440, 709] width 20 height 20
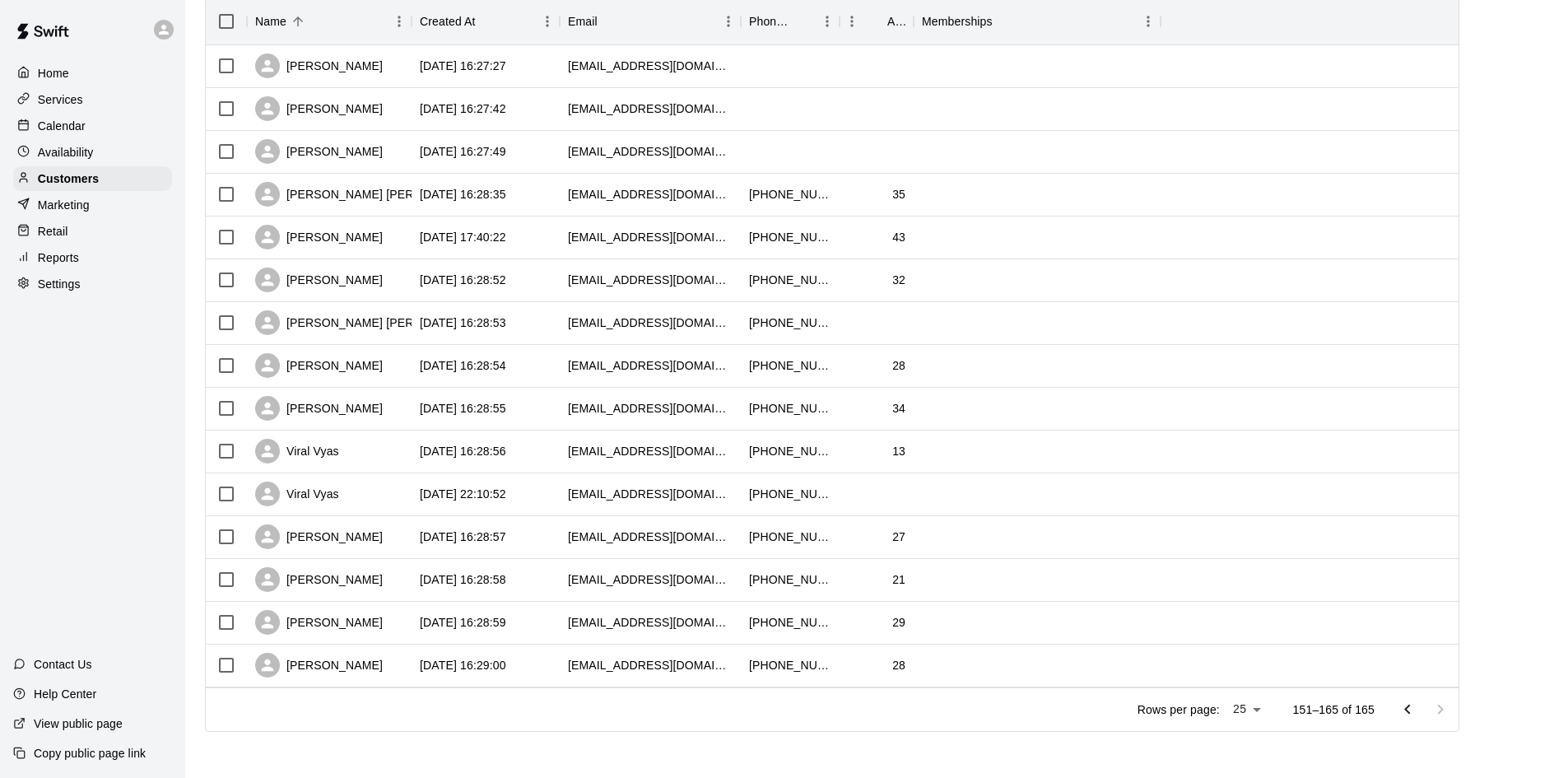
scroll to position [218, 0]
click at [309, 456] on div "Viral Vyas" at bounding box center [297, 451] width 84 height 25
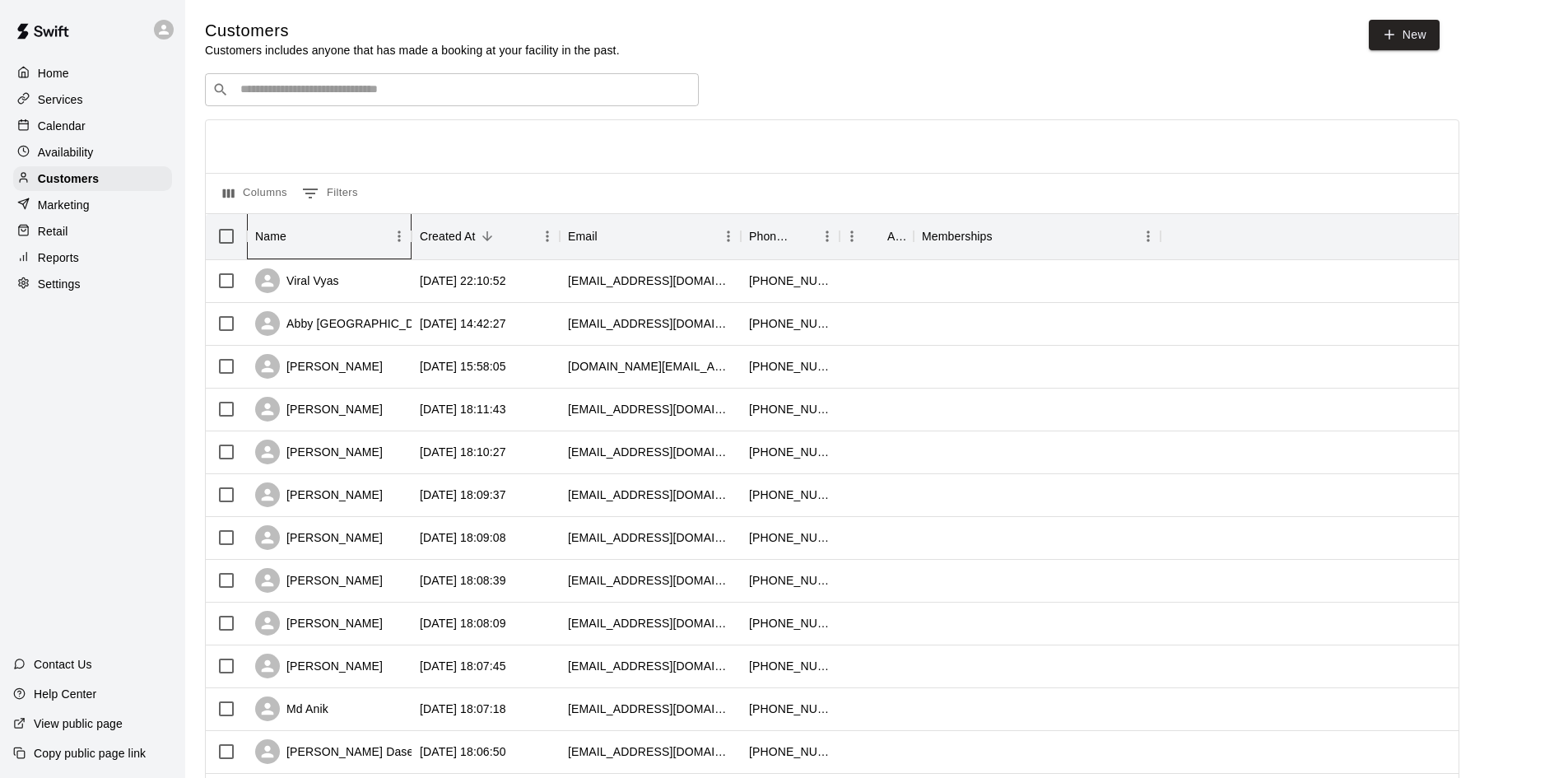
click at [335, 241] on div "Name" at bounding box center [321, 236] width 132 height 47
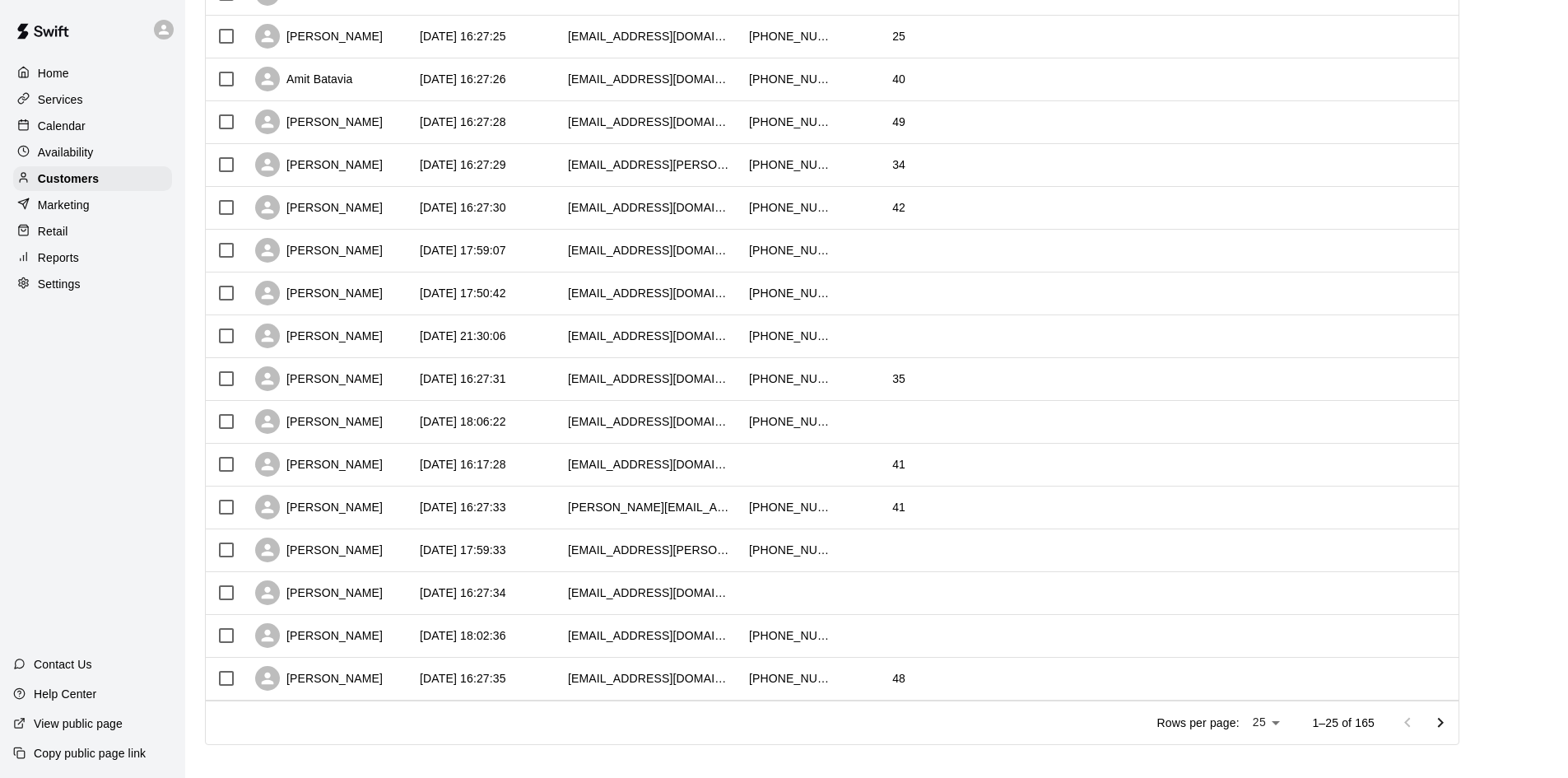
scroll to position [645, 0]
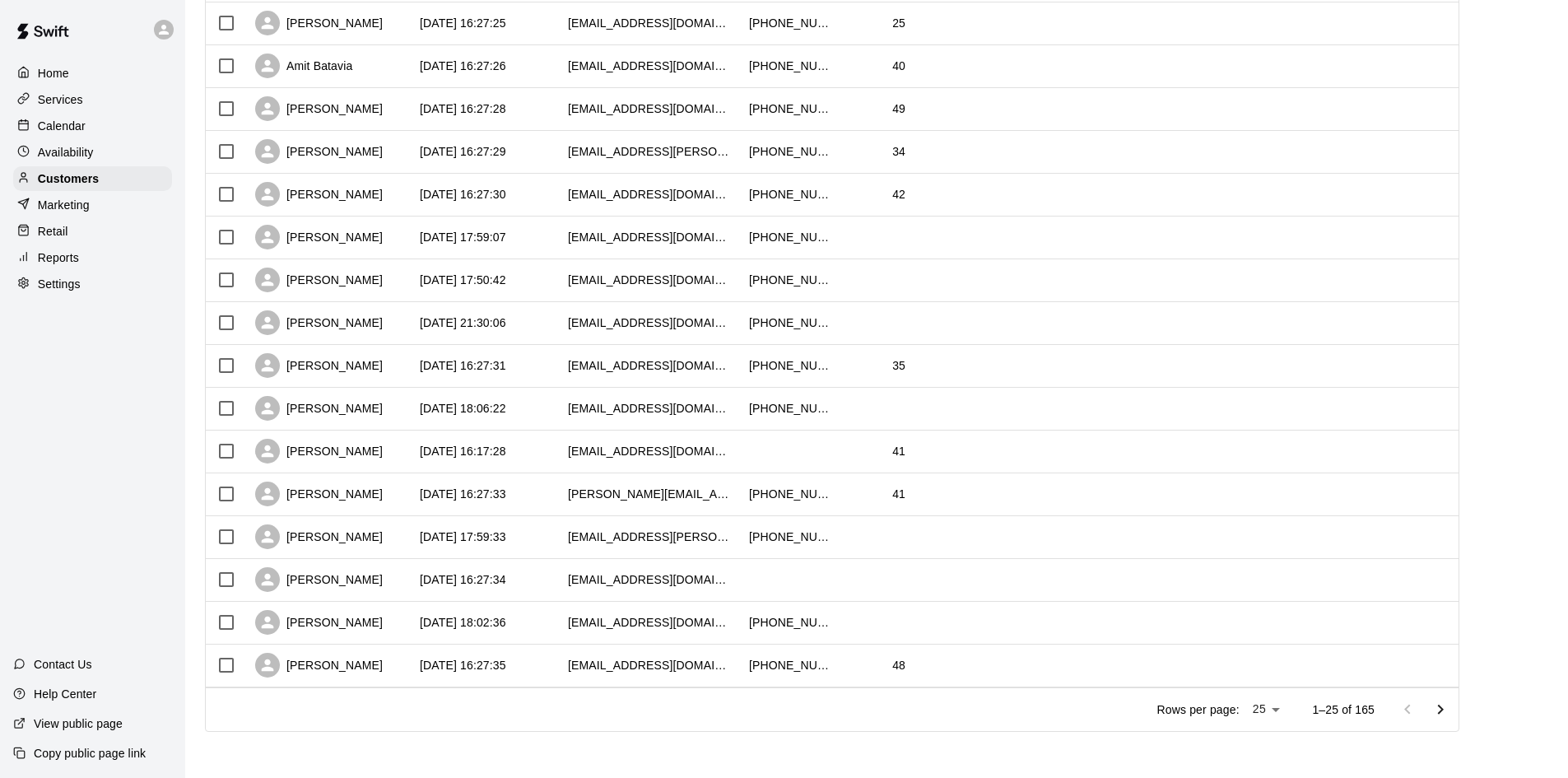
click at [1444, 711] on icon "Go to next page" at bounding box center [1441, 709] width 6 height 9
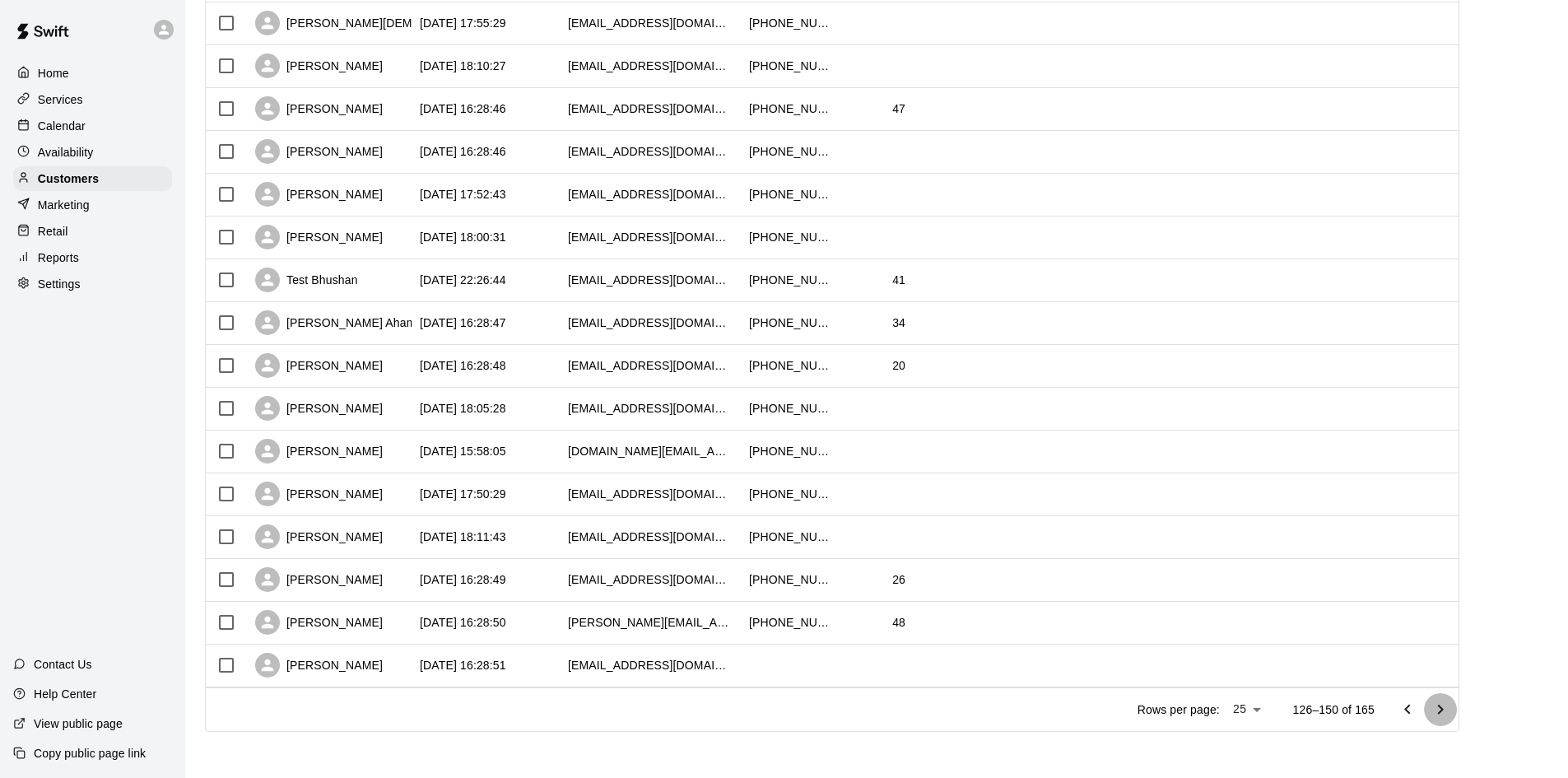
click at [1449, 710] on icon "Go to next page" at bounding box center [1440, 709] width 20 height 20
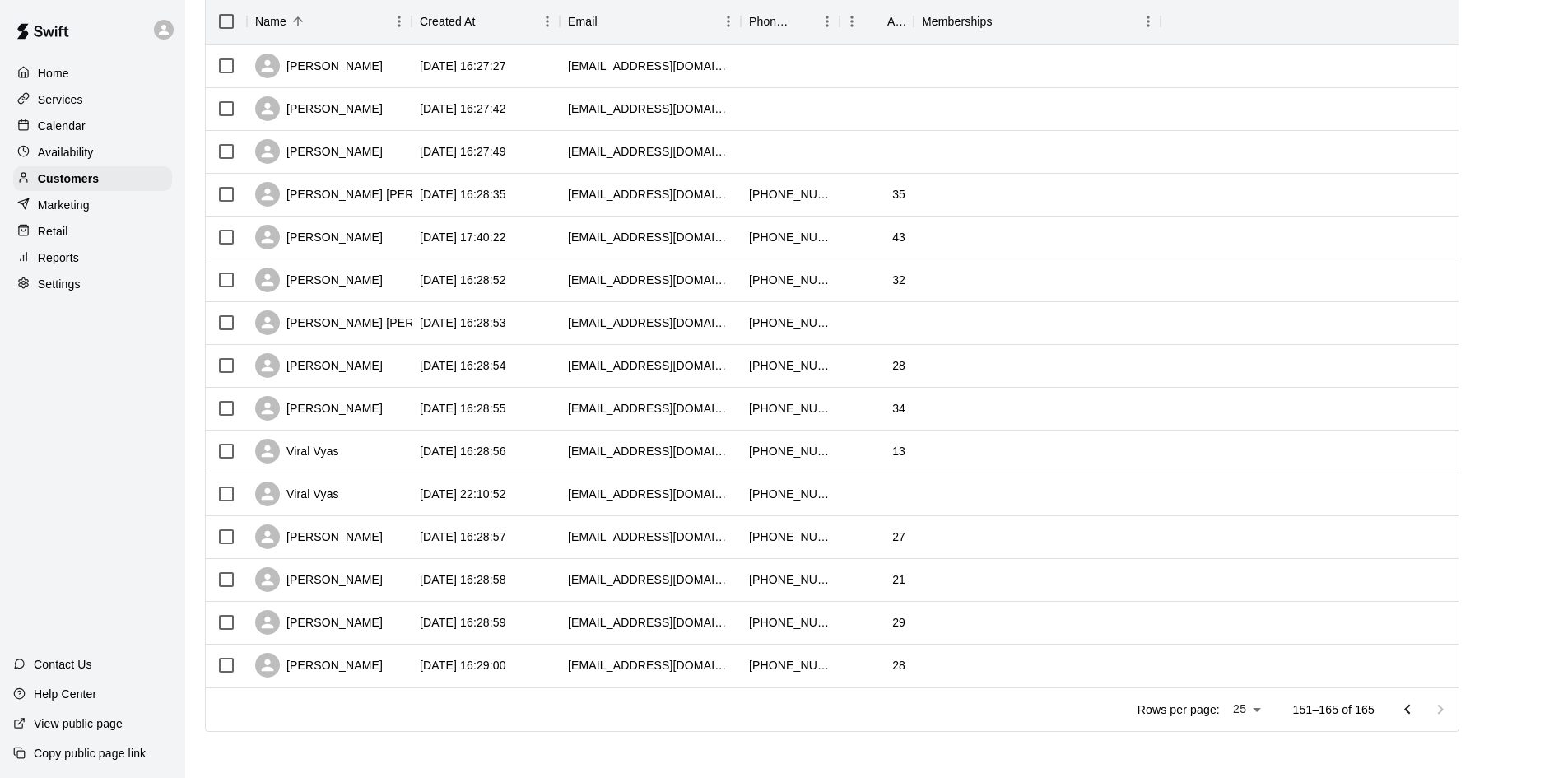
scroll to position [218, 0]
click at [299, 364] on div "[PERSON_NAME]" at bounding box center [319, 366] width 127 height 25
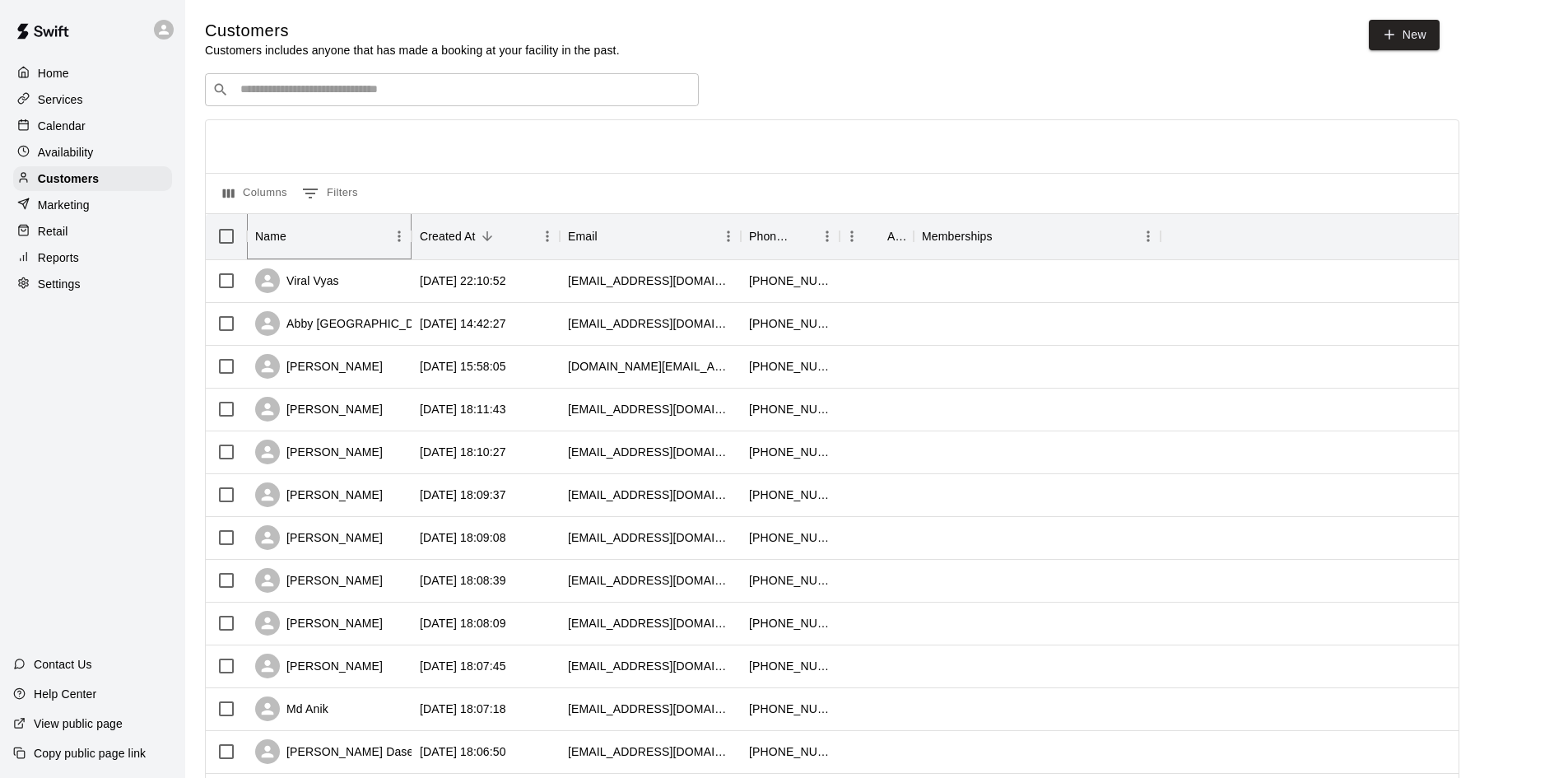
click at [289, 245] on button "Sort" at bounding box center [297, 236] width 23 height 23
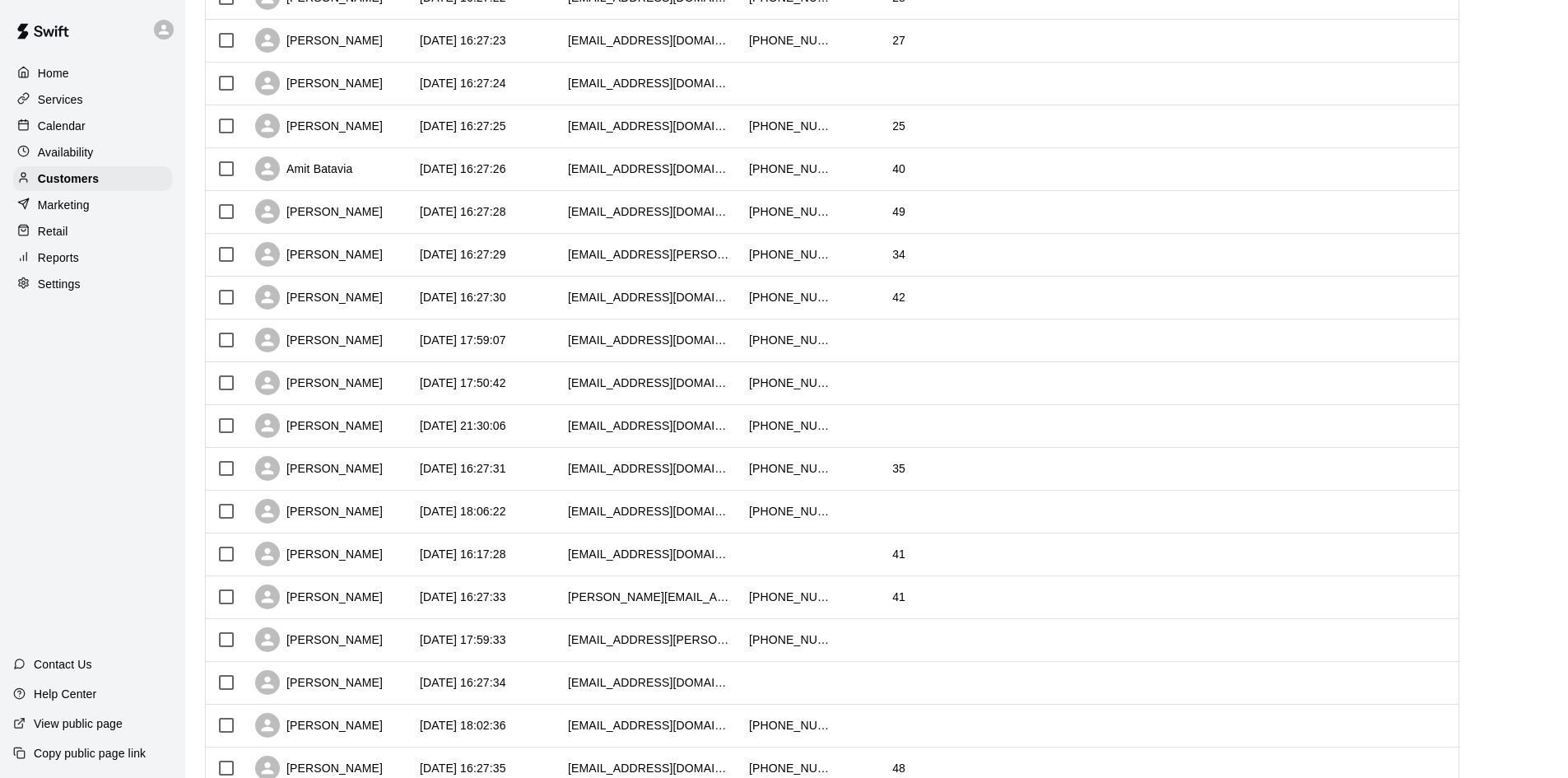
scroll to position [645, 0]
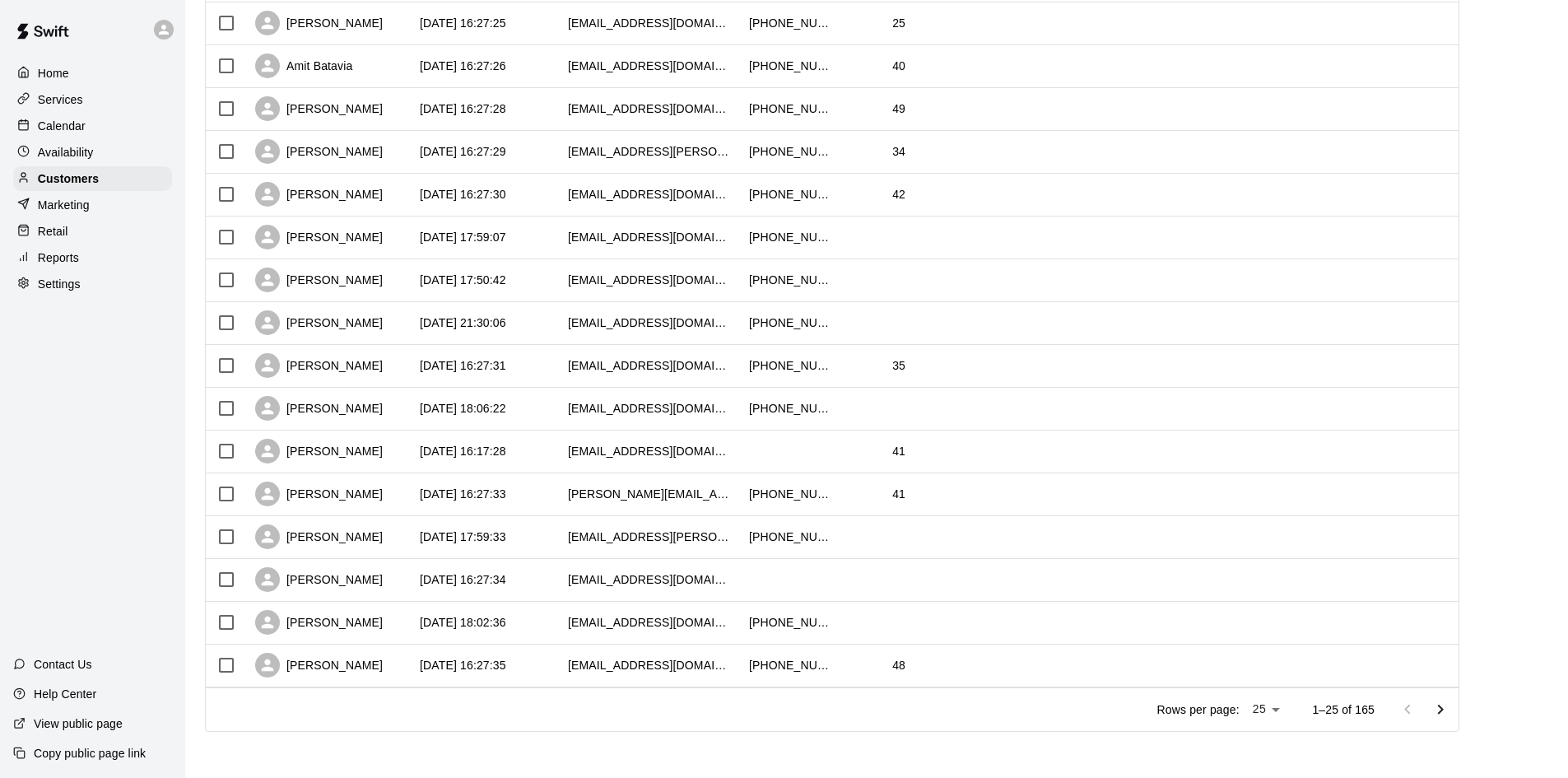
click at [1448, 702] on icon "Go to next page" at bounding box center [1440, 709] width 20 height 20
click at [1444, 705] on icon "Go to next page" at bounding box center [1441, 709] width 6 height 9
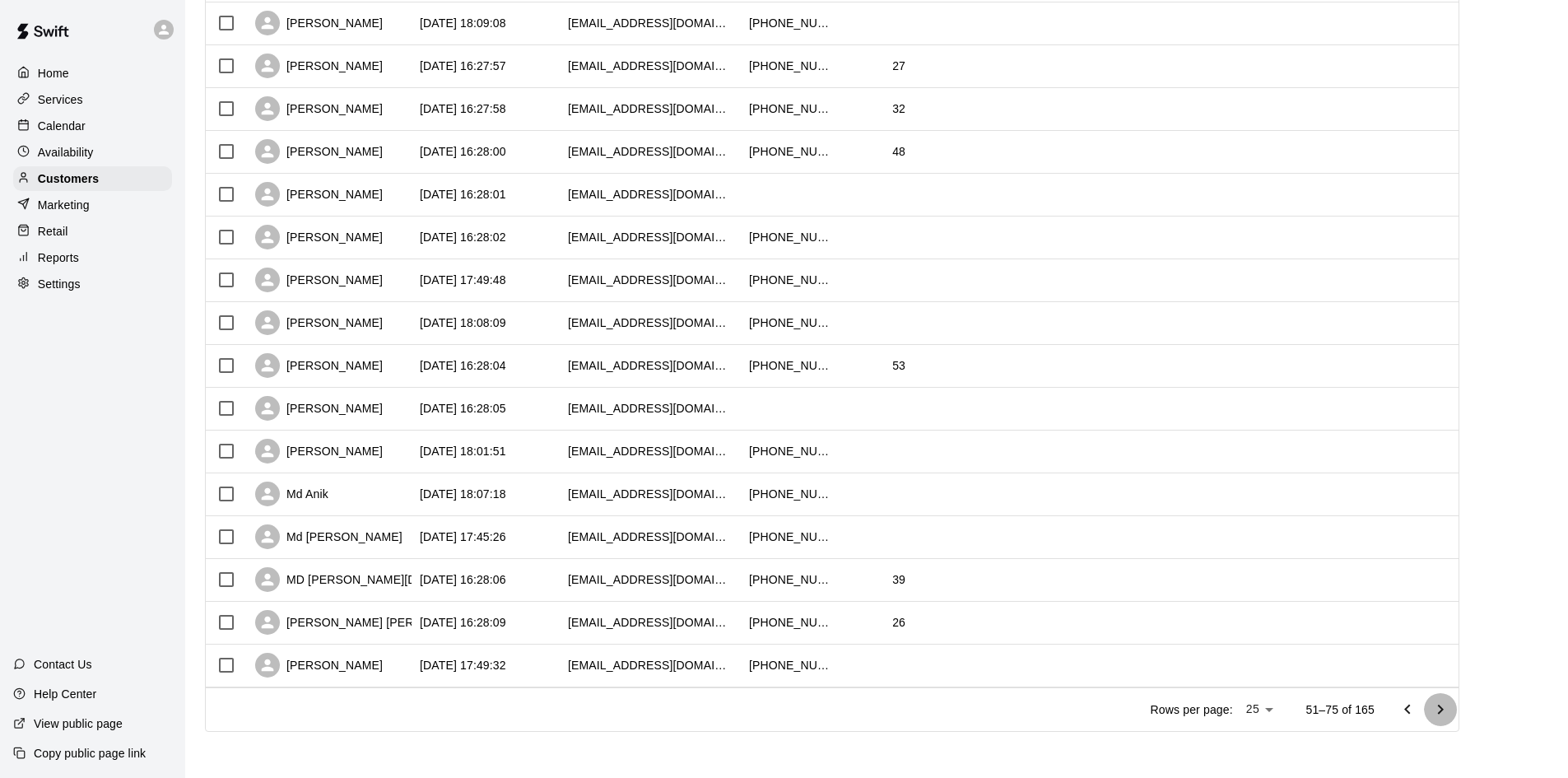
click at [1444, 705] on icon "Go to next page" at bounding box center [1441, 709] width 6 height 9
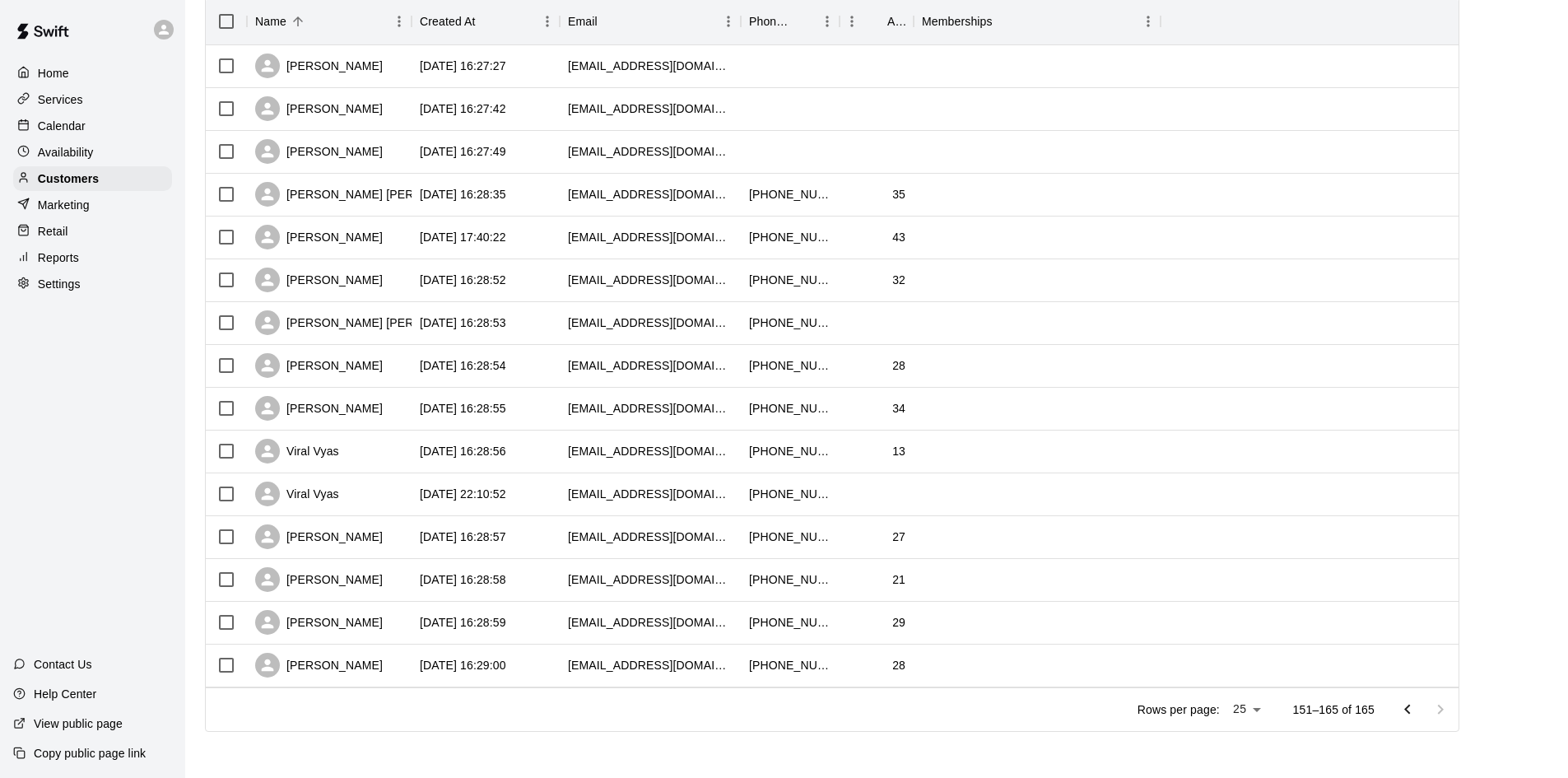
scroll to position [218, 0]
click at [327, 224] on div "[PERSON_NAME]" at bounding box center [329, 237] width 164 height 43
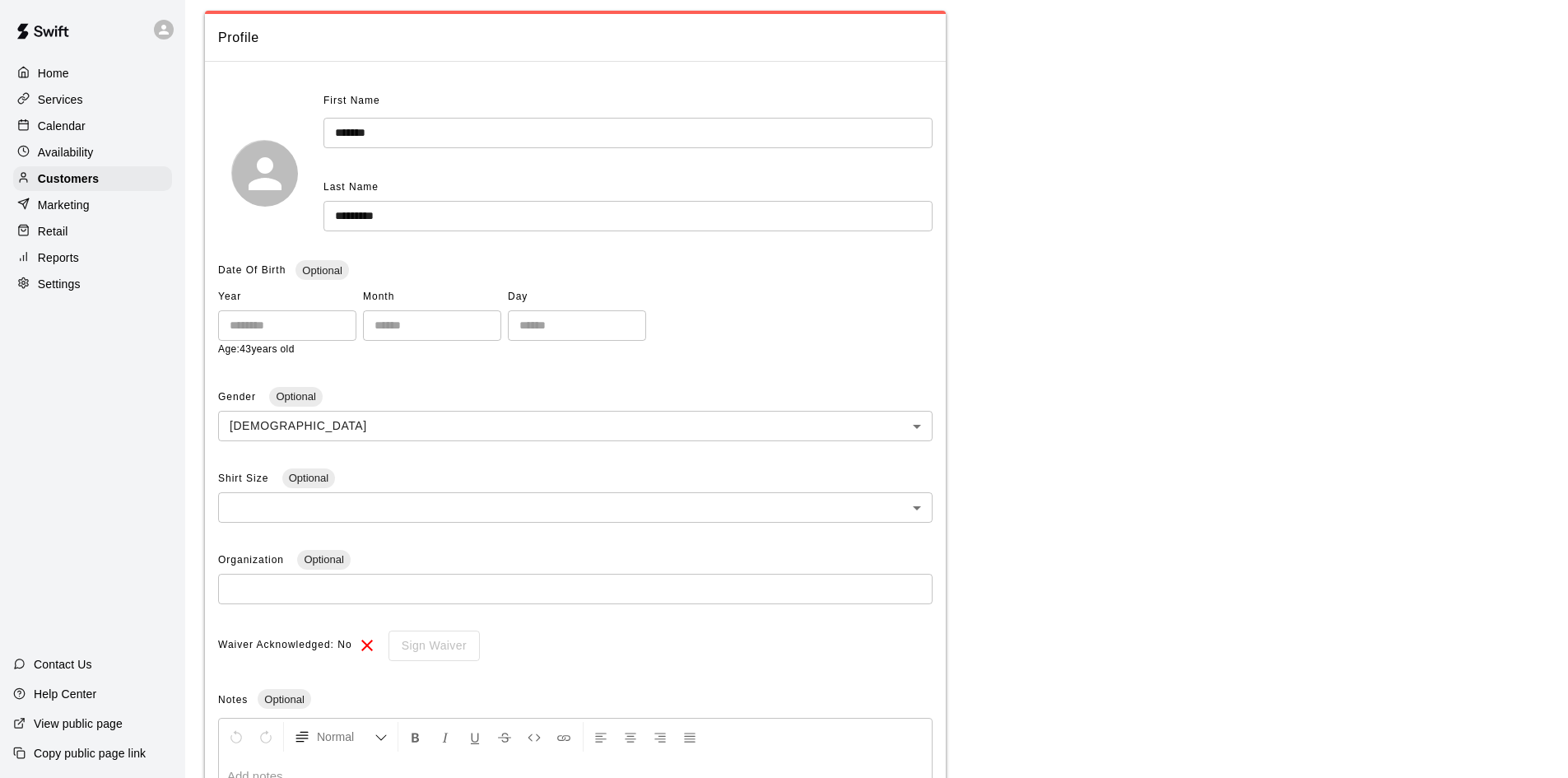
scroll to position [95, 0]
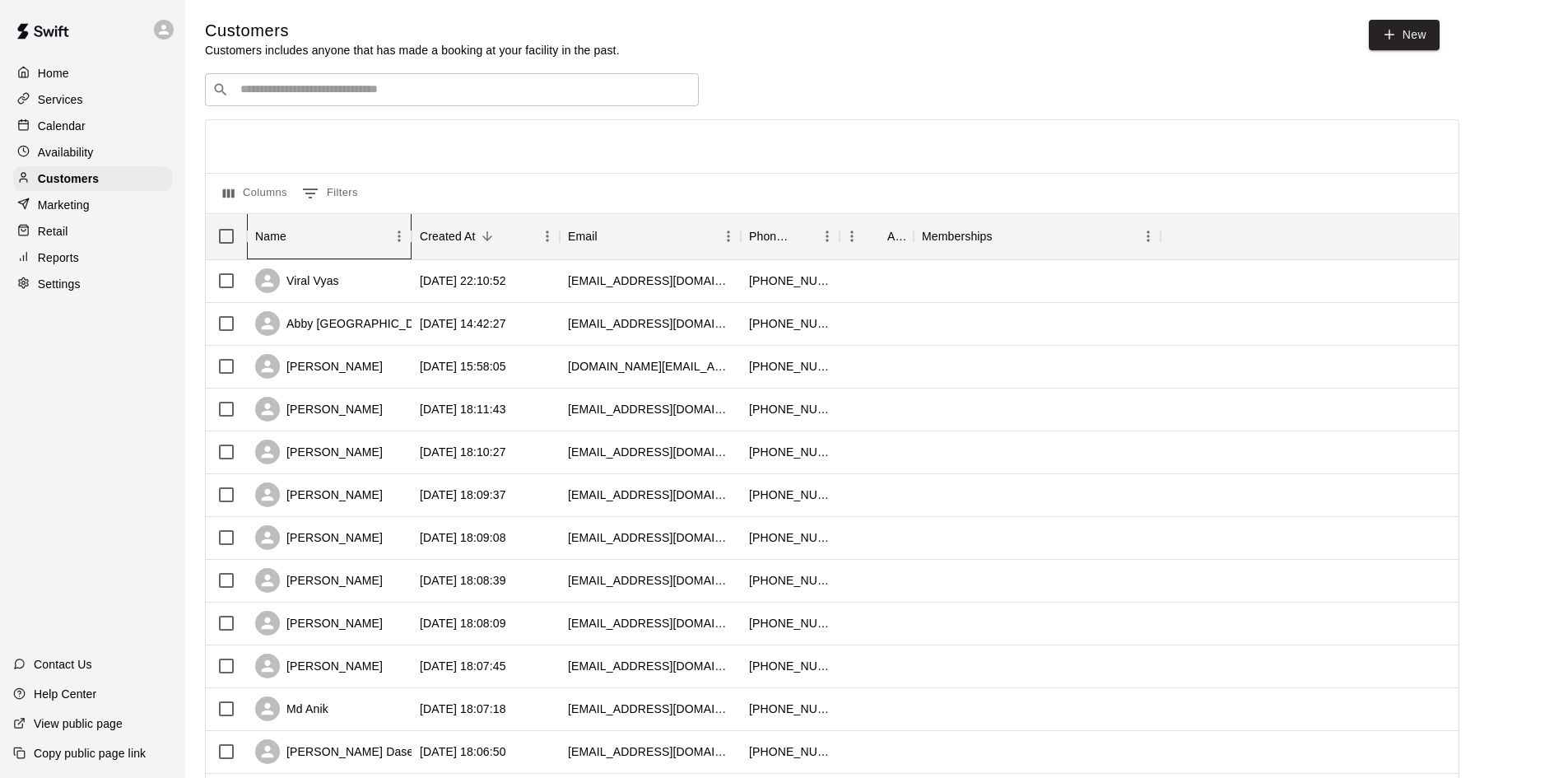
click at [284, 231] on div "Name" at bounding box center [271, 236] width 31 height 47
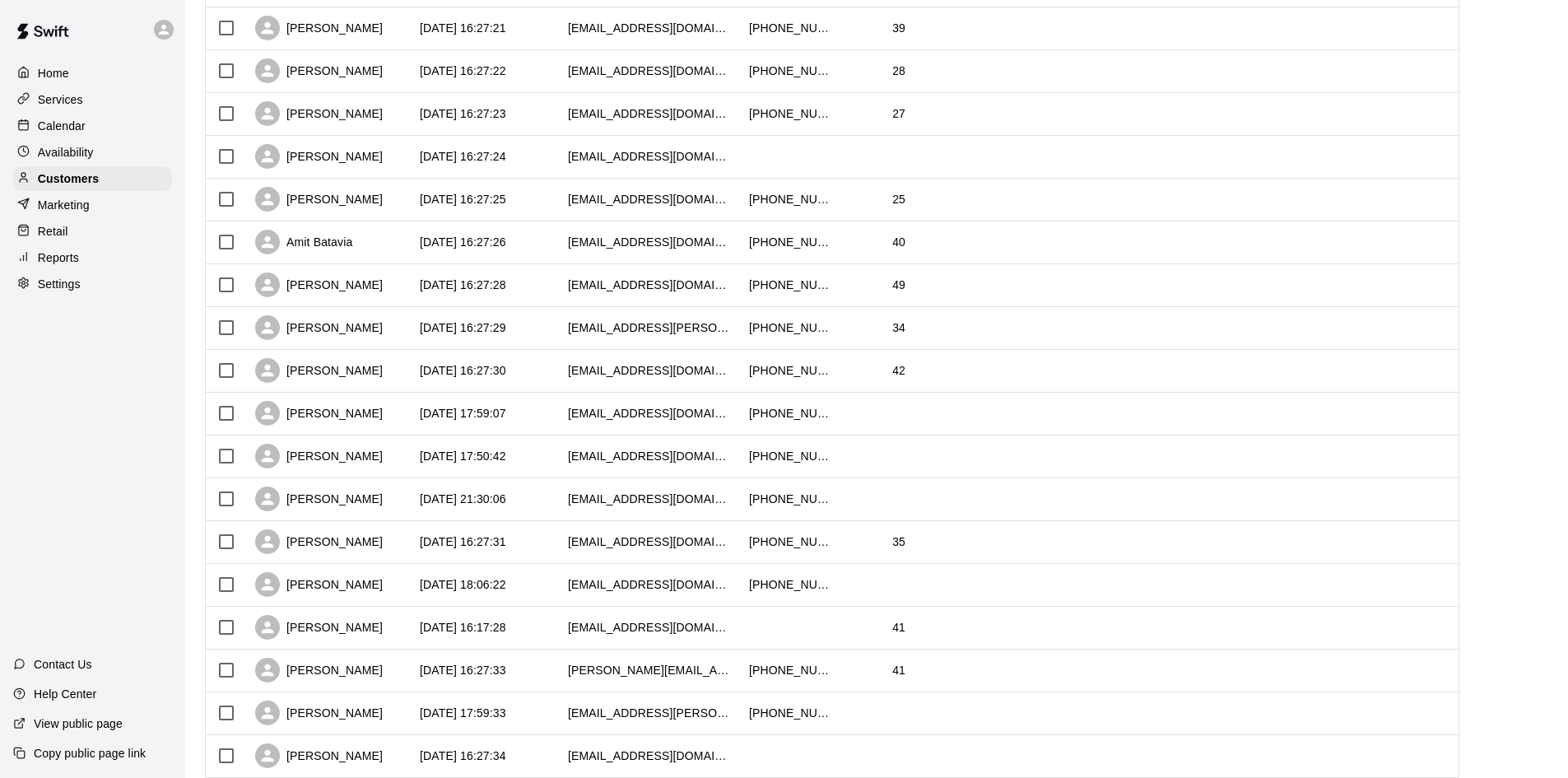
scroll to position [645, 0]
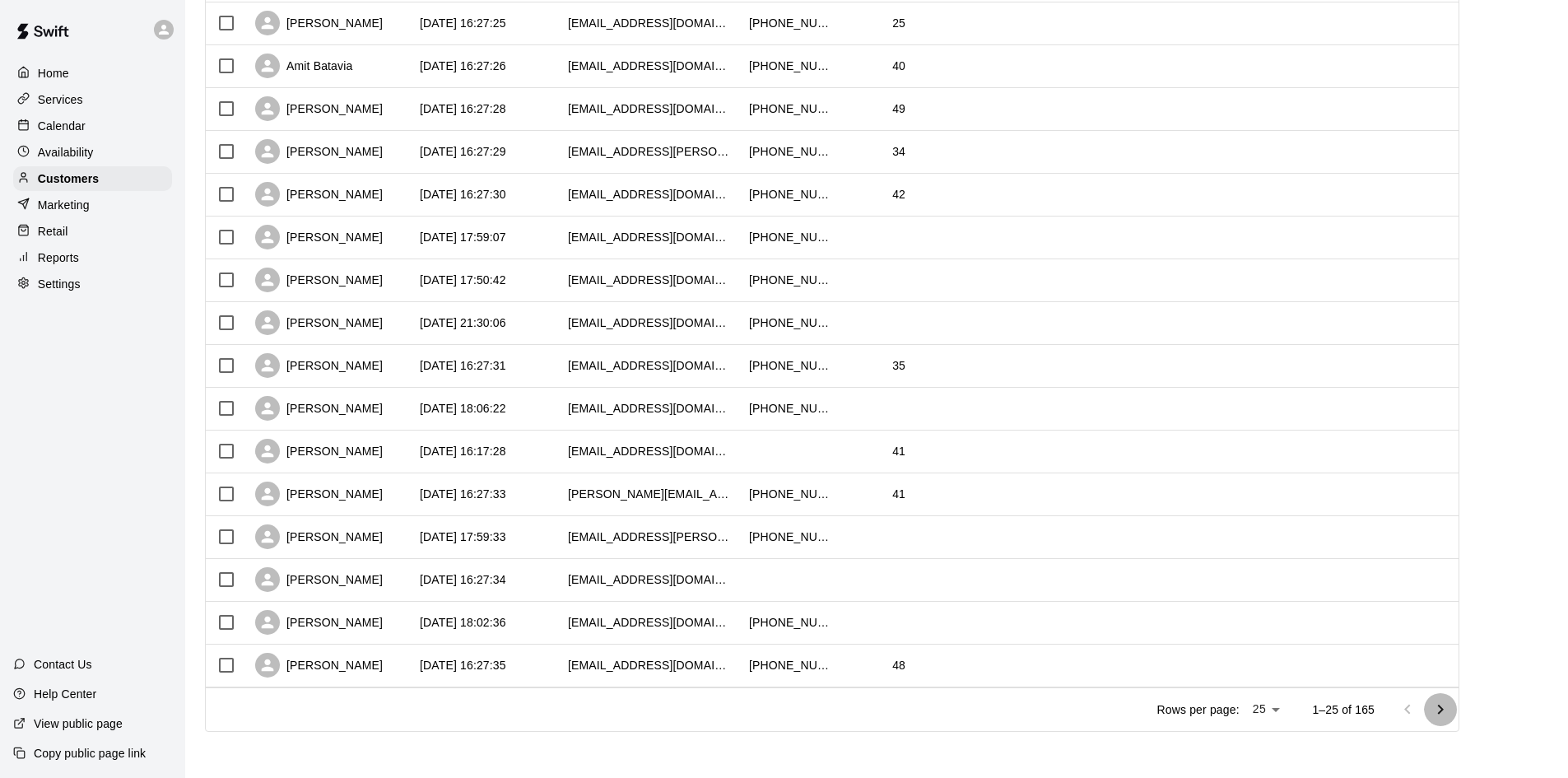
click at [1444, 707] on icon "Go to next page" at bounding box center [1441, 709] width 6 height 9
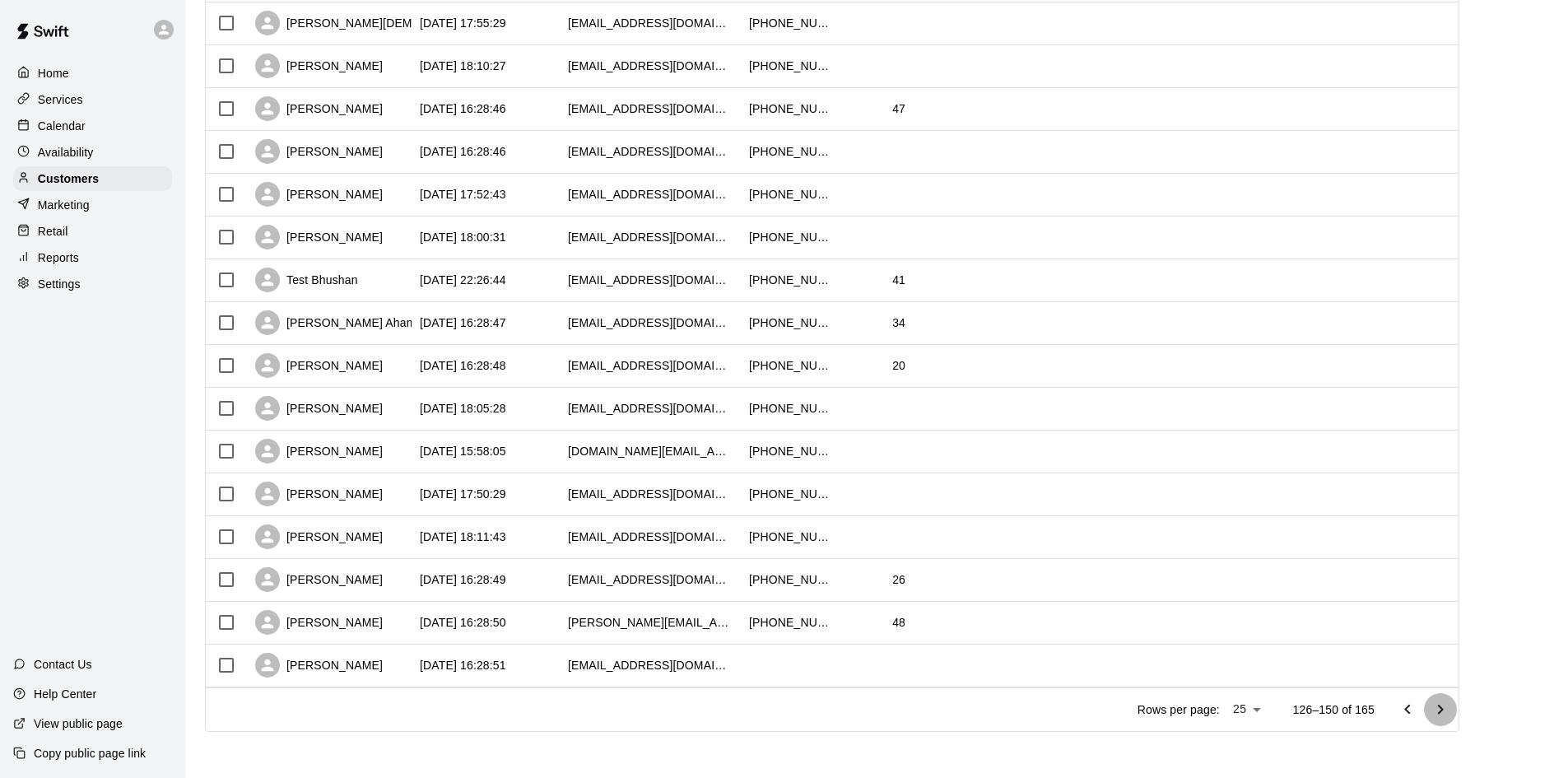
click at [1444, 707] on icon "Go to next page" at bounding box center [1441, 709] width 6 height 9
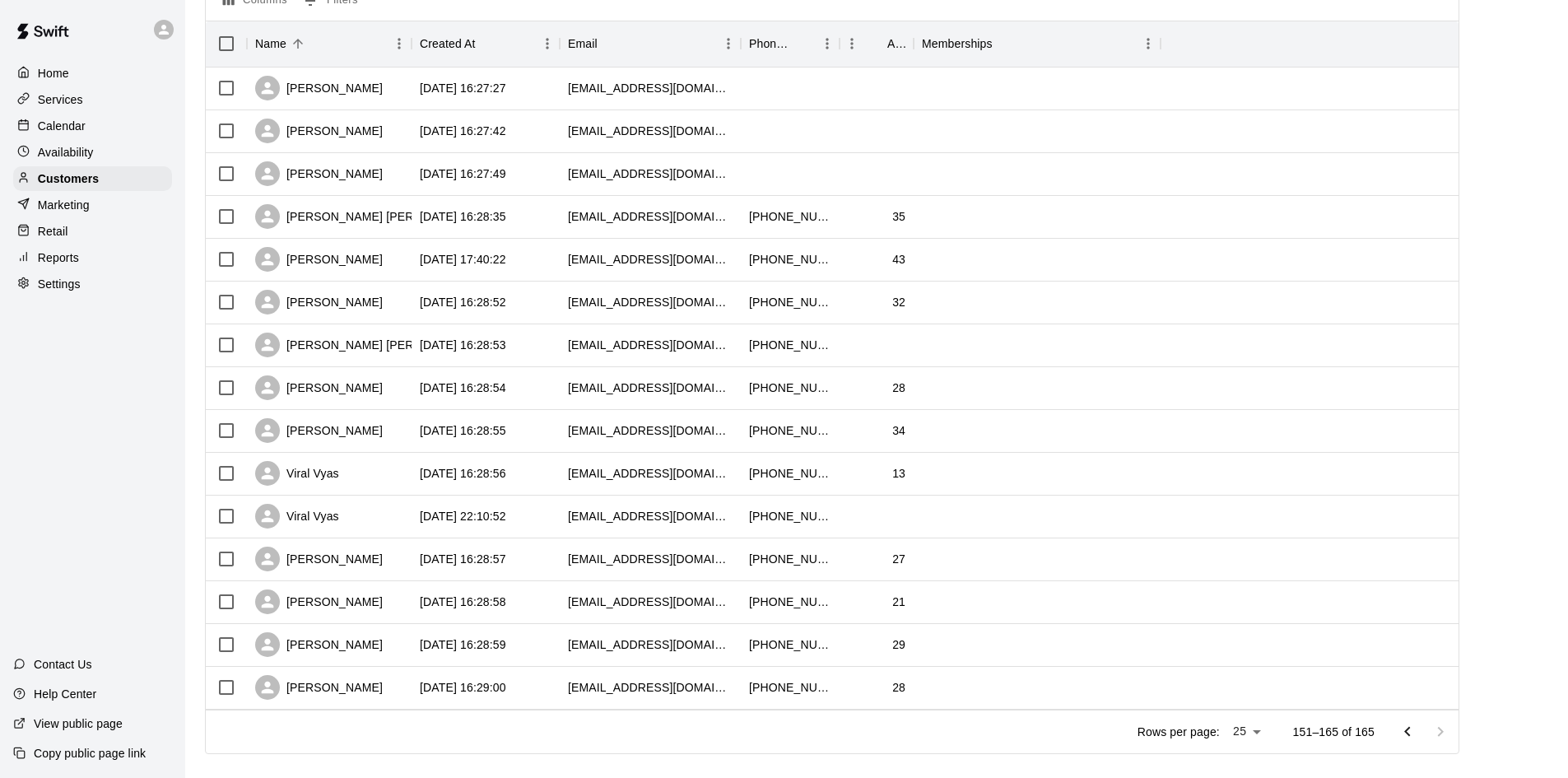
scroll to position [218, 0]
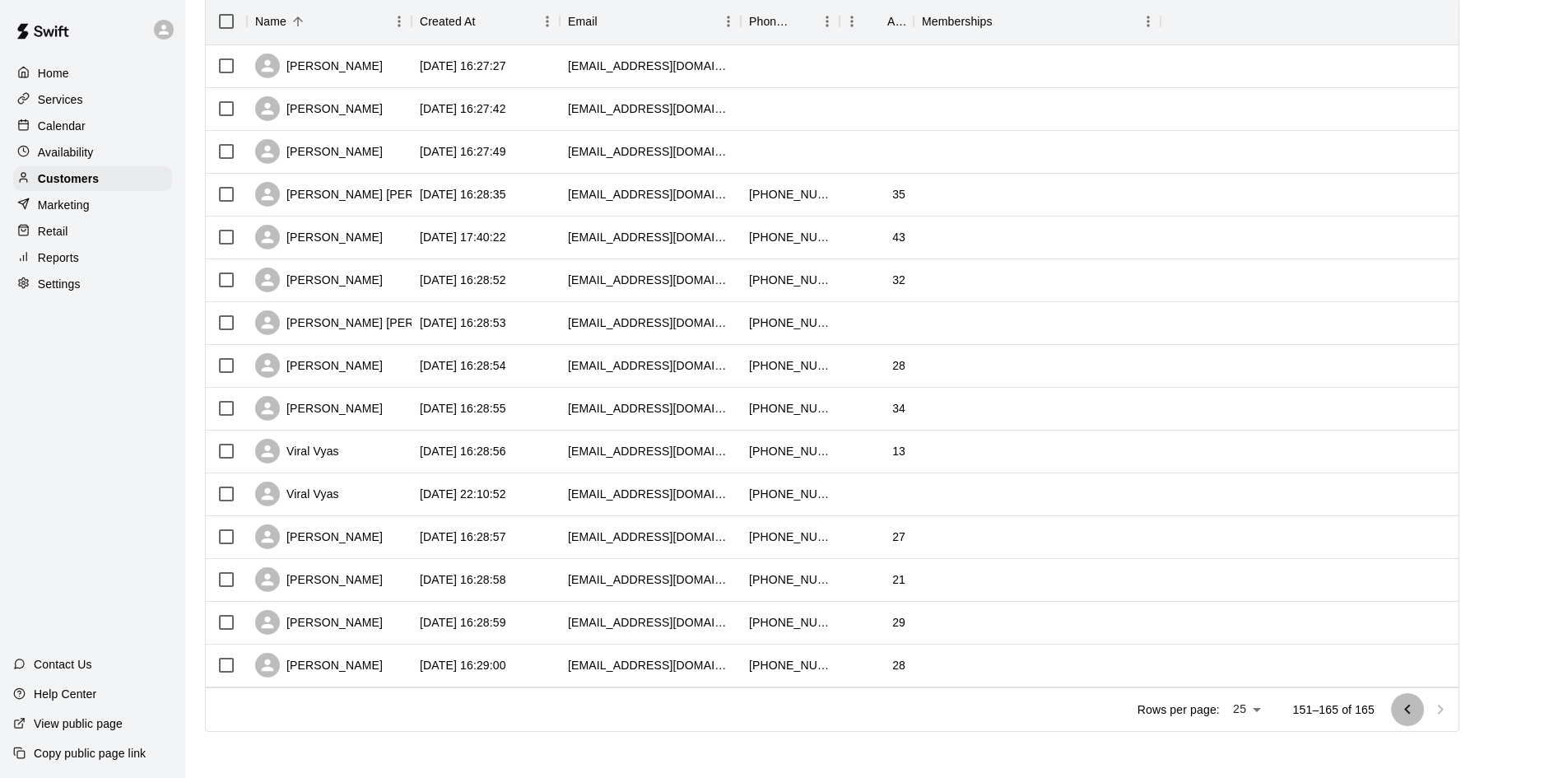
click at [1410, 707] on icon "Go to previous page" at bounding box center [1407, 709] width 6 height 9
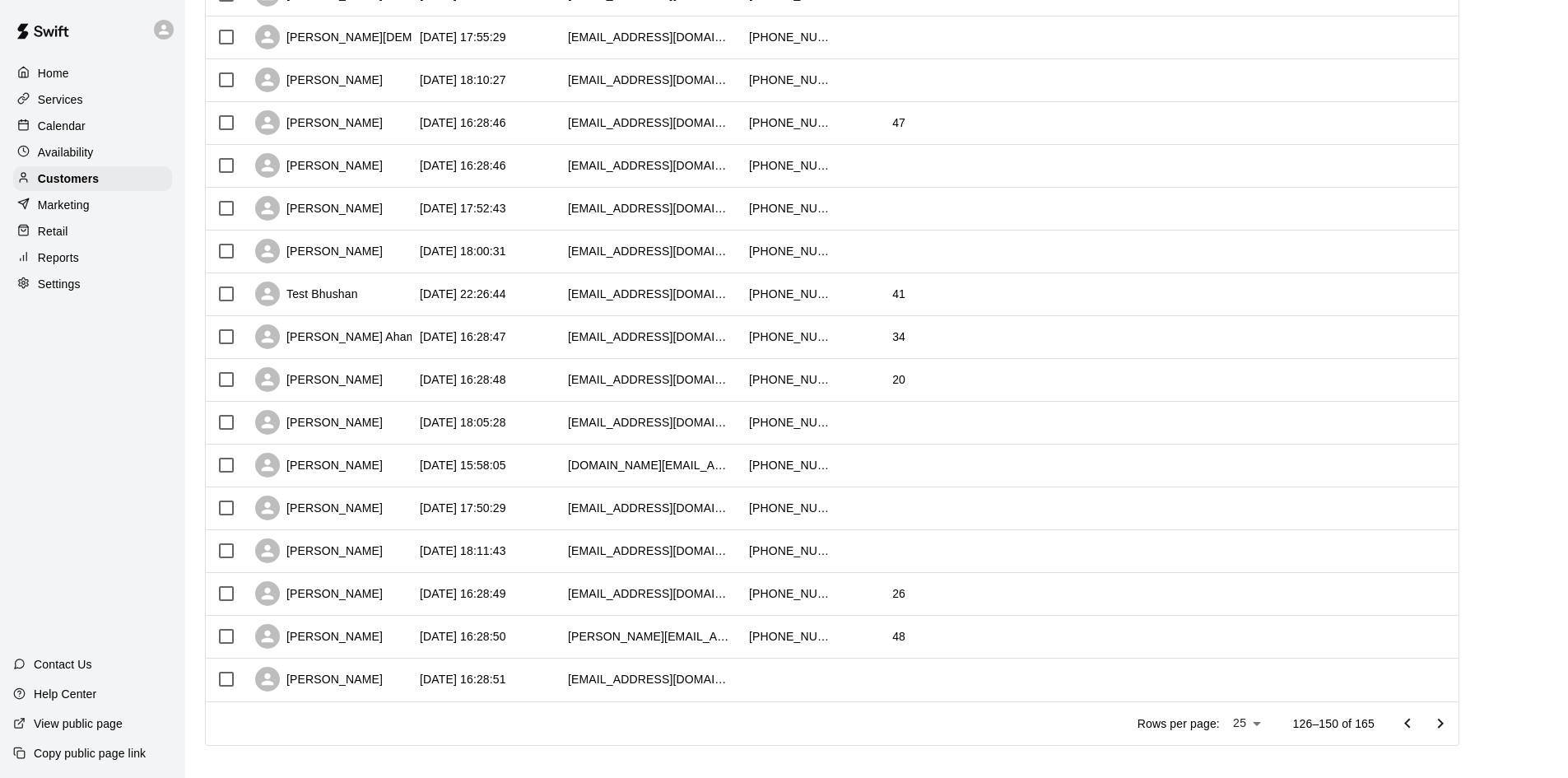
scroll to position [645, 0]
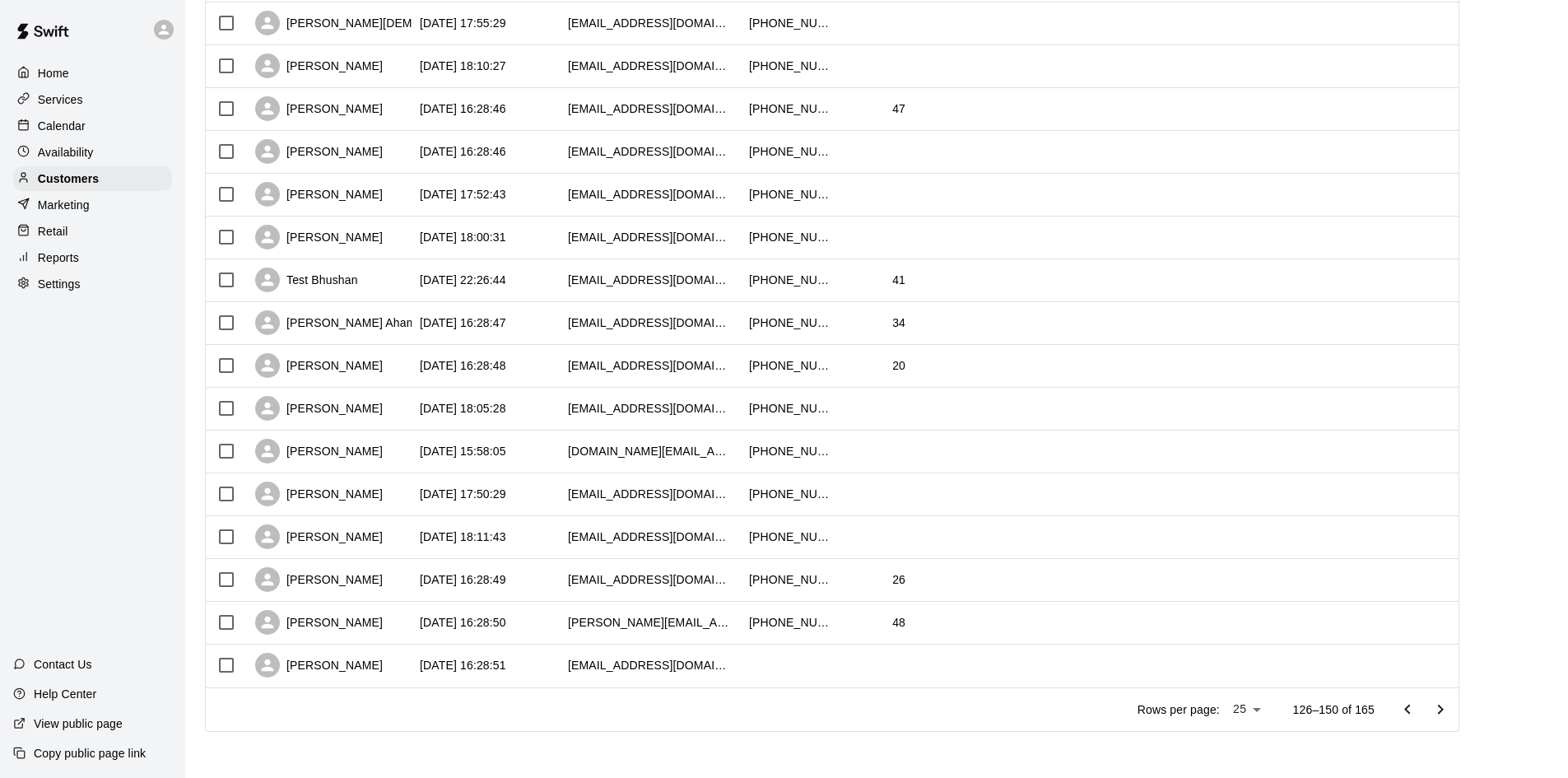
click at [1391, 693] on button "Go to previous page" at bounding box center [1407, 709] width 33 height 33
click at [1450, 714] on icon "Go to next page" at bounding box center [1440, 709] width 20 height 20
click at [335, 502] on div "[PERSON_NAME]" at bounding box center [319, 494] width 127 height 25
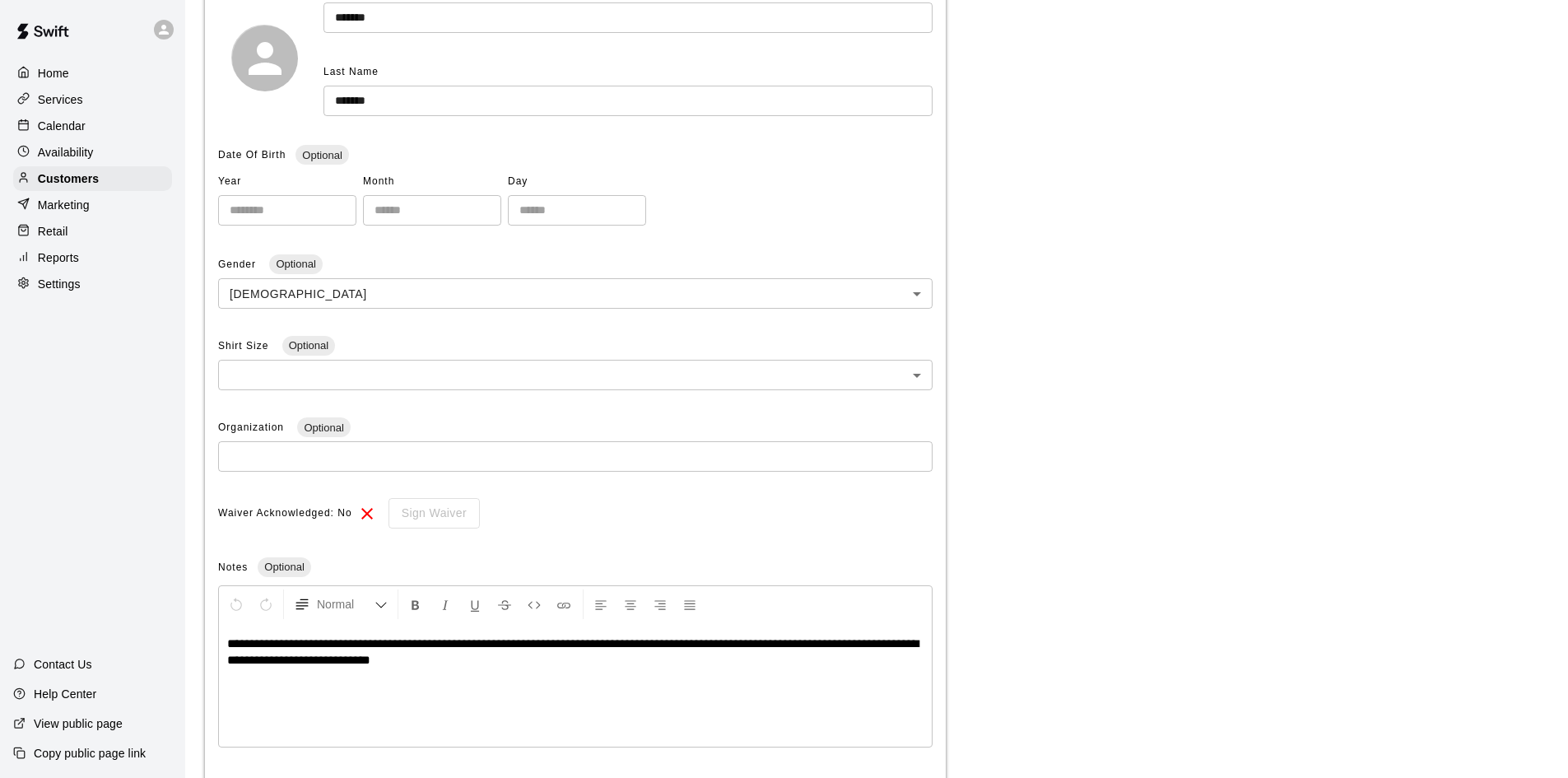
scroll to position [75, 0]
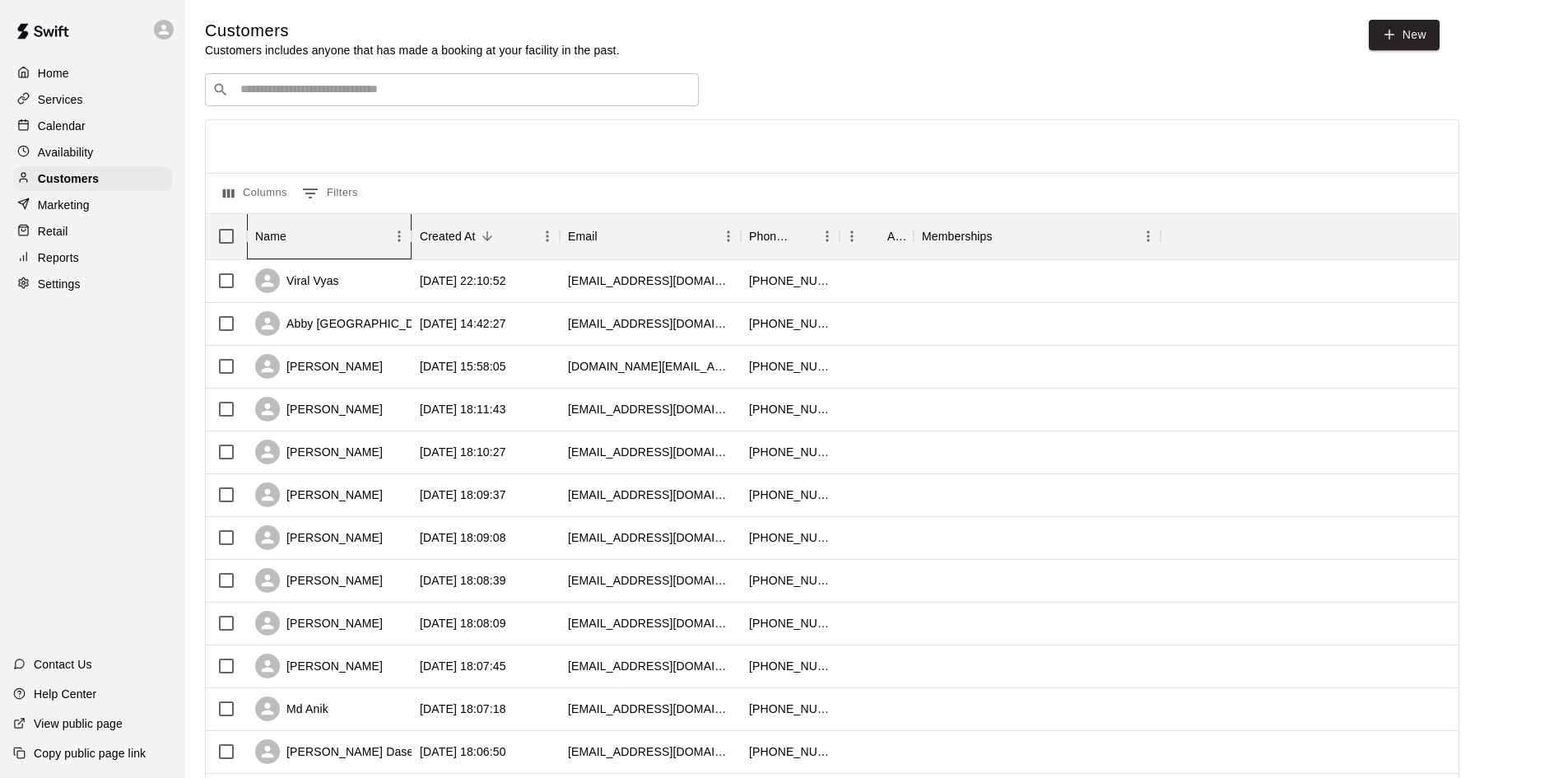
click at [277, 227] on div "Name" at bounding box center [271, 236] width 31 height 47
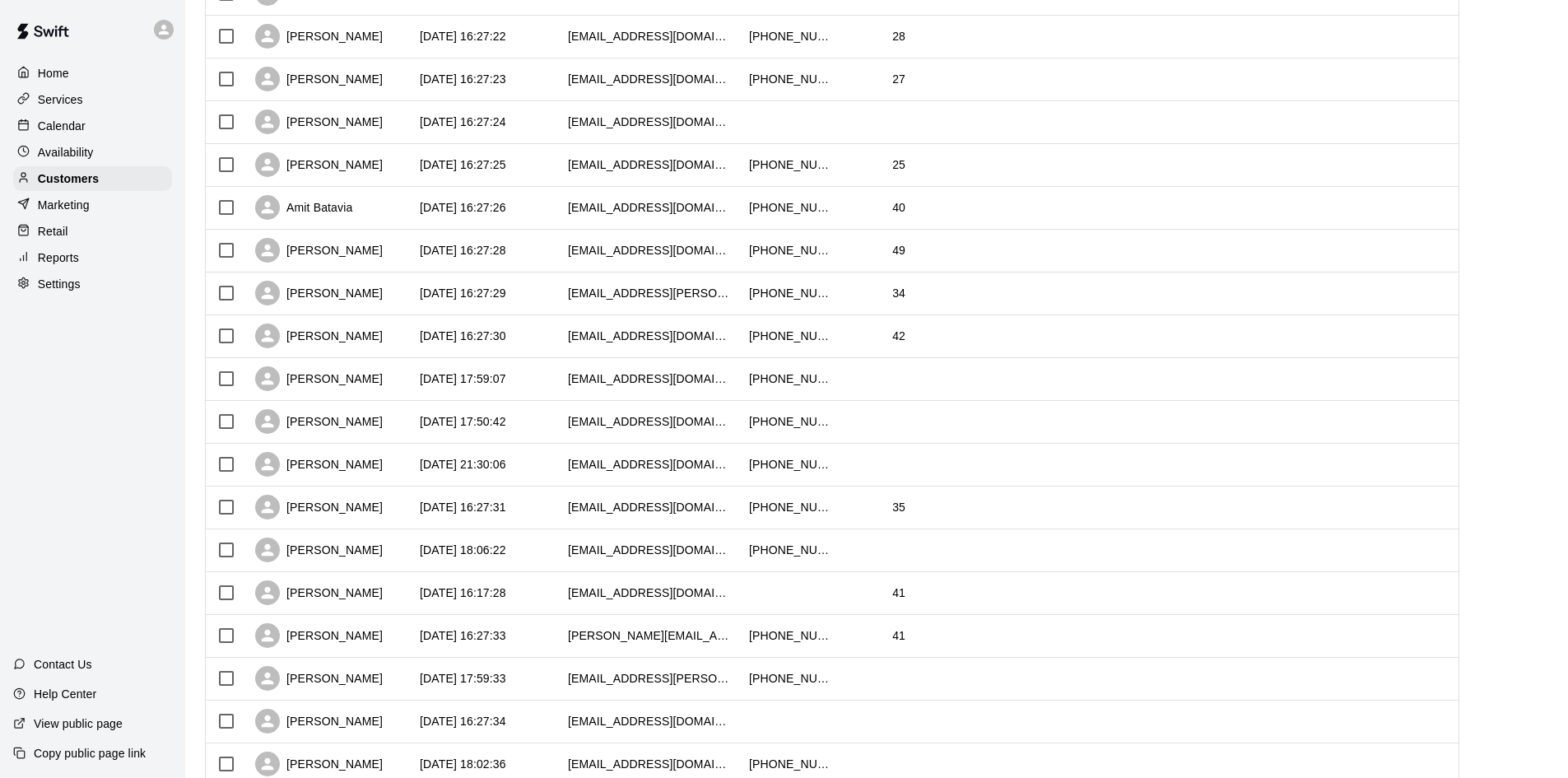
scroll to position [645, 0]
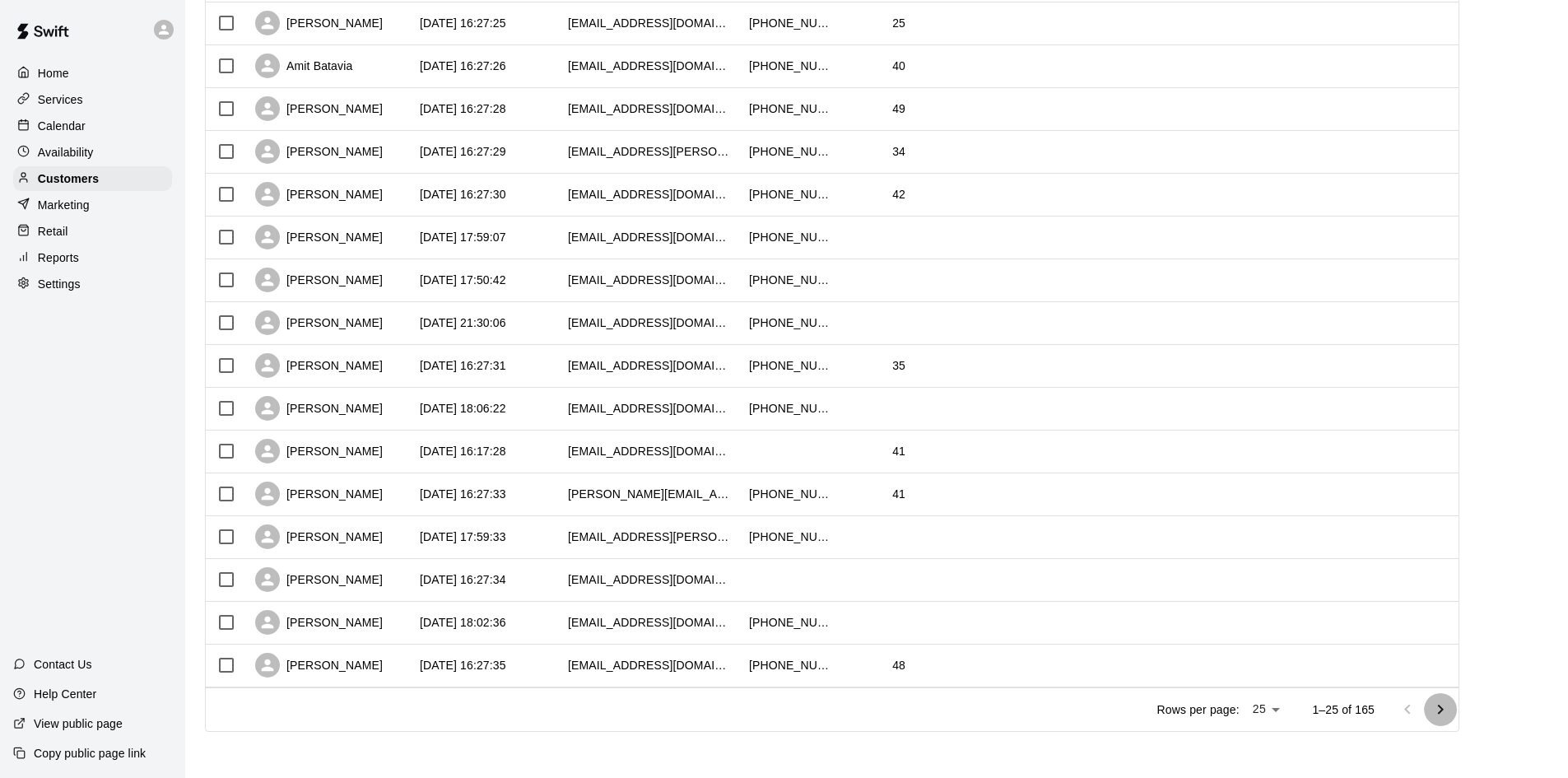
click at [1444, 707] on icon "Go to next page" at bounding box center [1441, 709] width 6 height 9
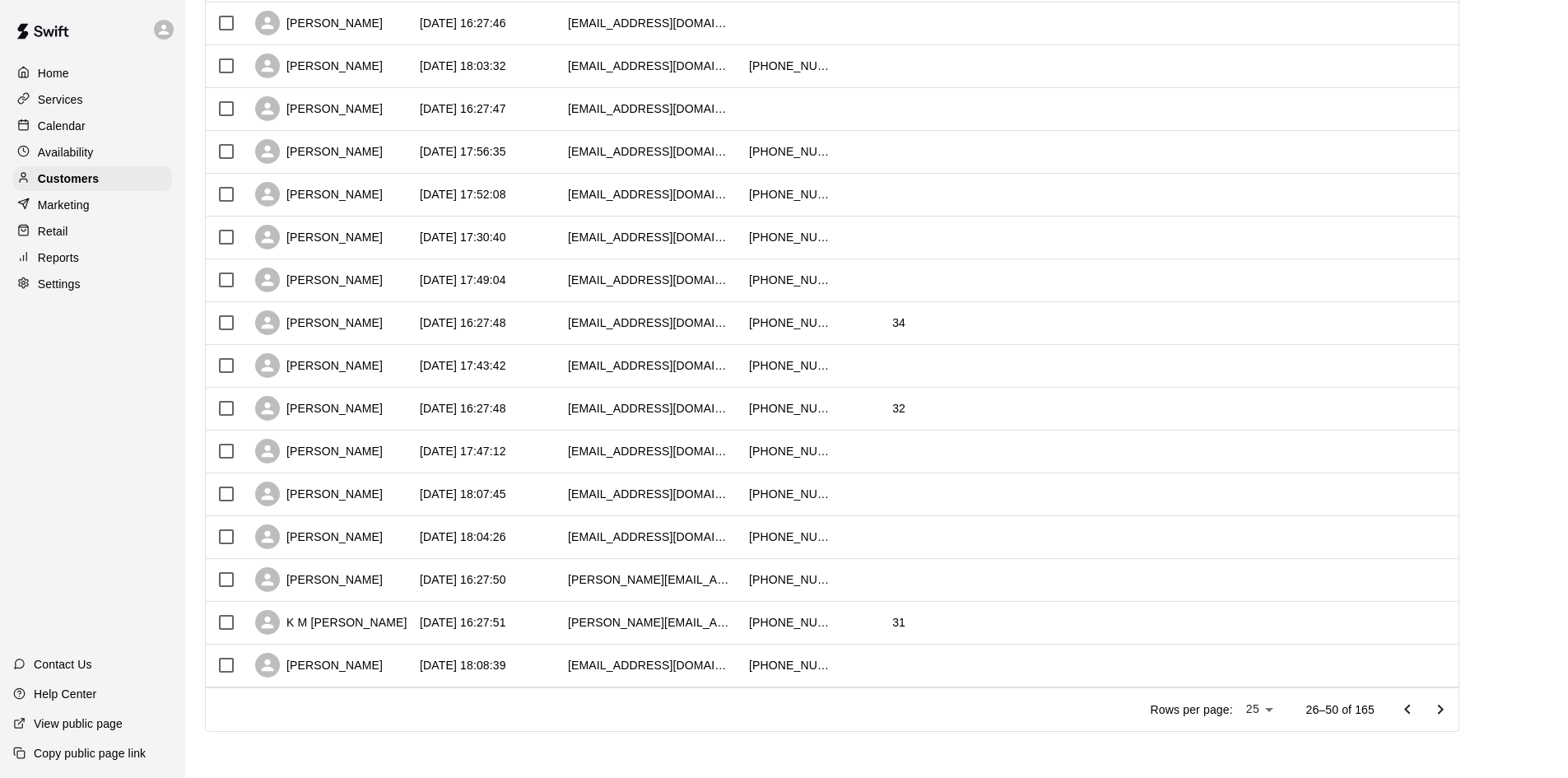
click at [1447, 707] on icon "Go to next page" at bounding box center [1440, 709] width 20 height 20
